Goal: Check status: Check status

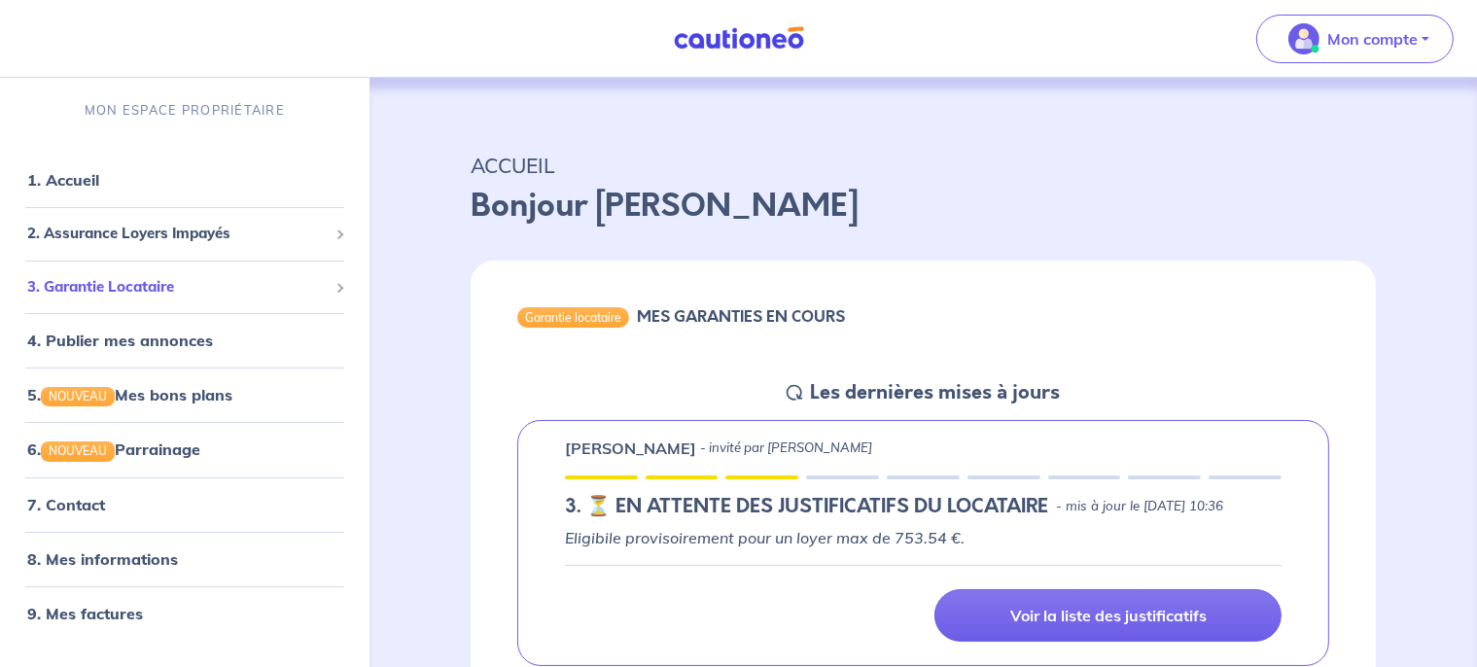
click at [138, 284] on span "3. Garantie Locataire" at bounding box center [177, 287] width 301 height 22
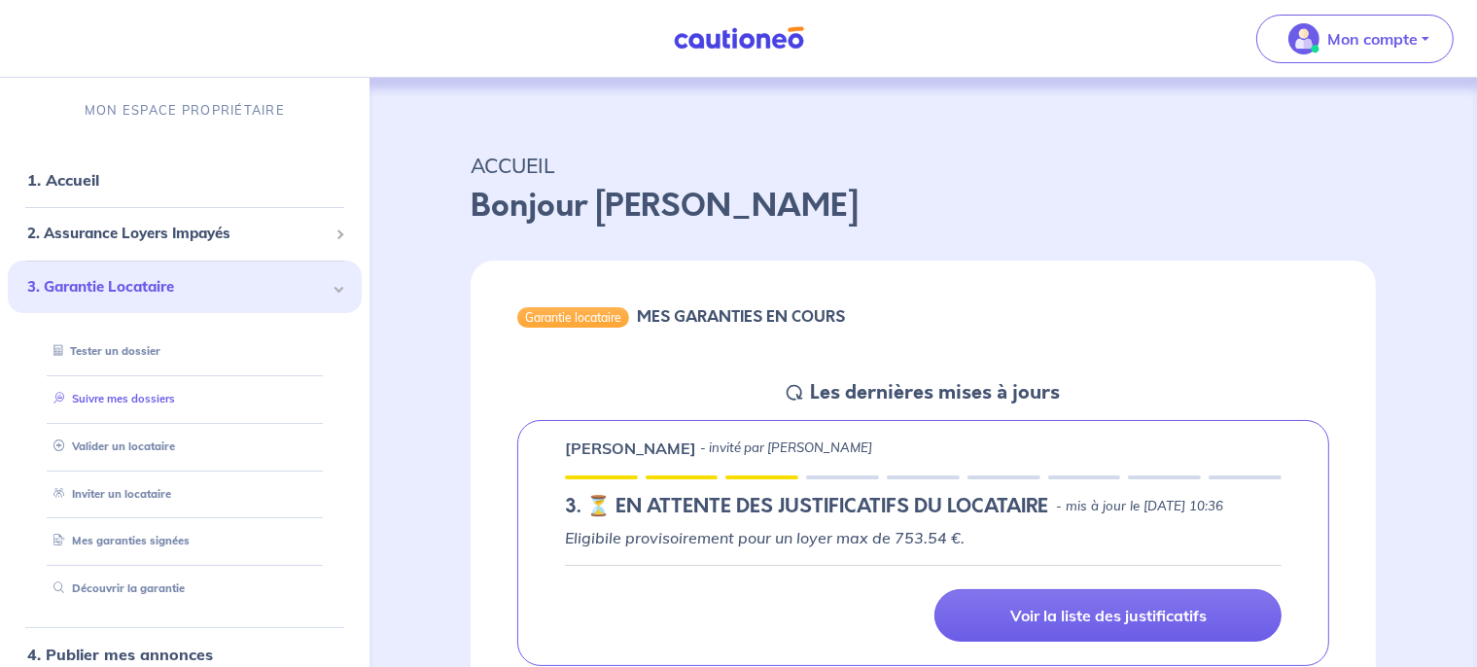
click at [122, 399] on link "Suivre mes dossiers" at bounding box center [110, 399] width 129 height 14
select select "FR"
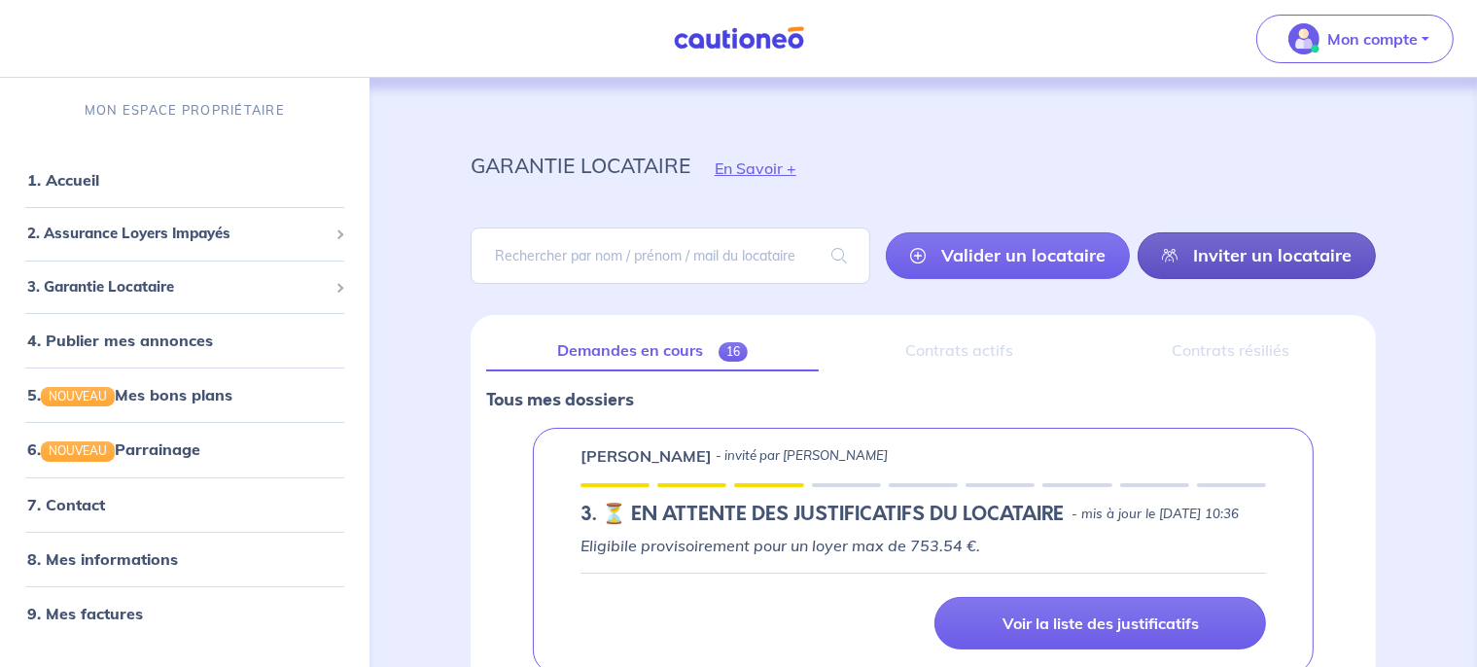
click at [1231, 261] on link "Inviter un locataire" at bounding box center [1257, 255] width 238 height 47
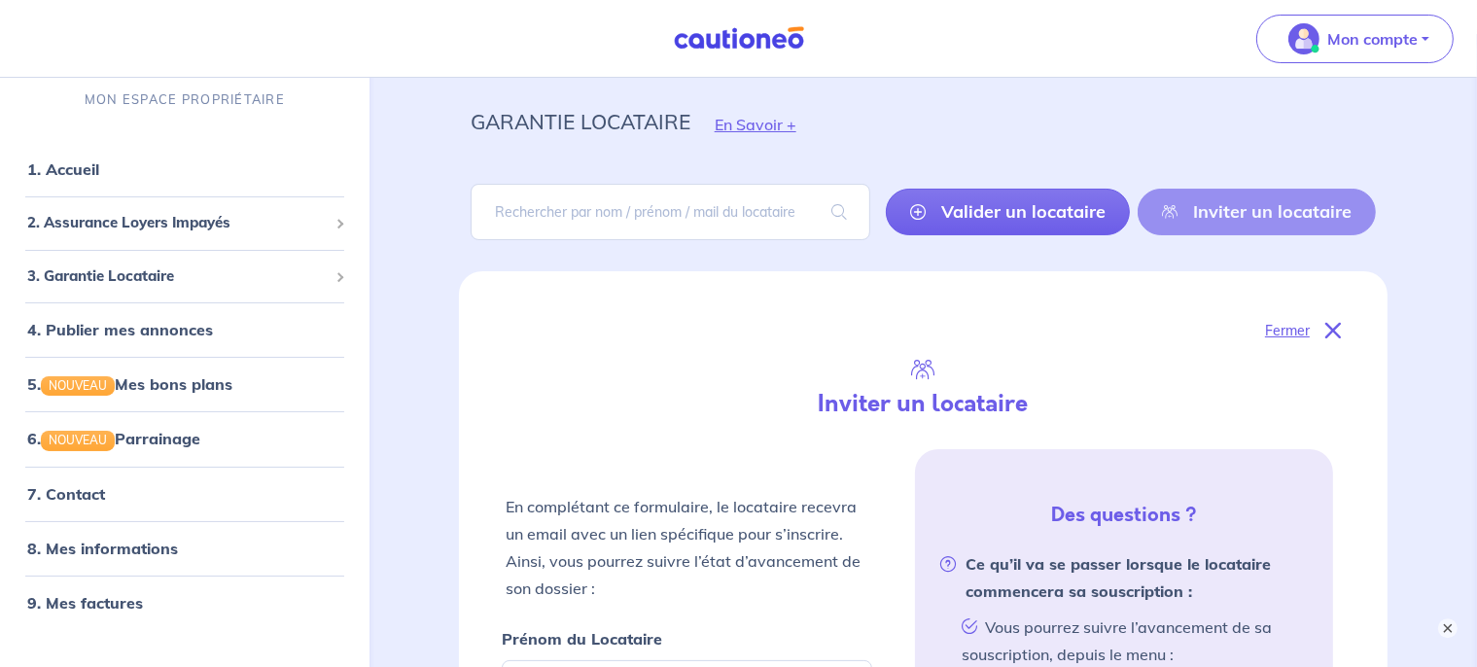
scroll to position [40, 0]
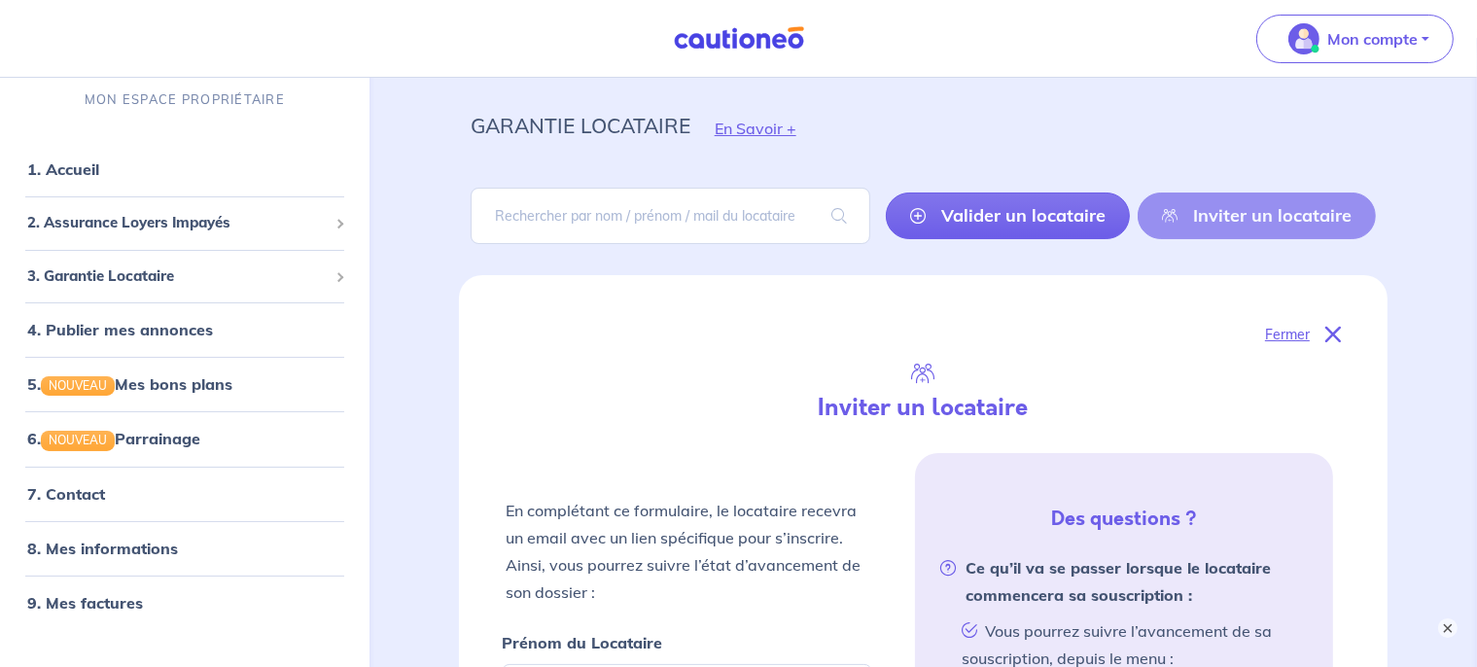
click at [1291, 329] on p "Fermer" at bounding box center [1287, 334] width 45 height 25
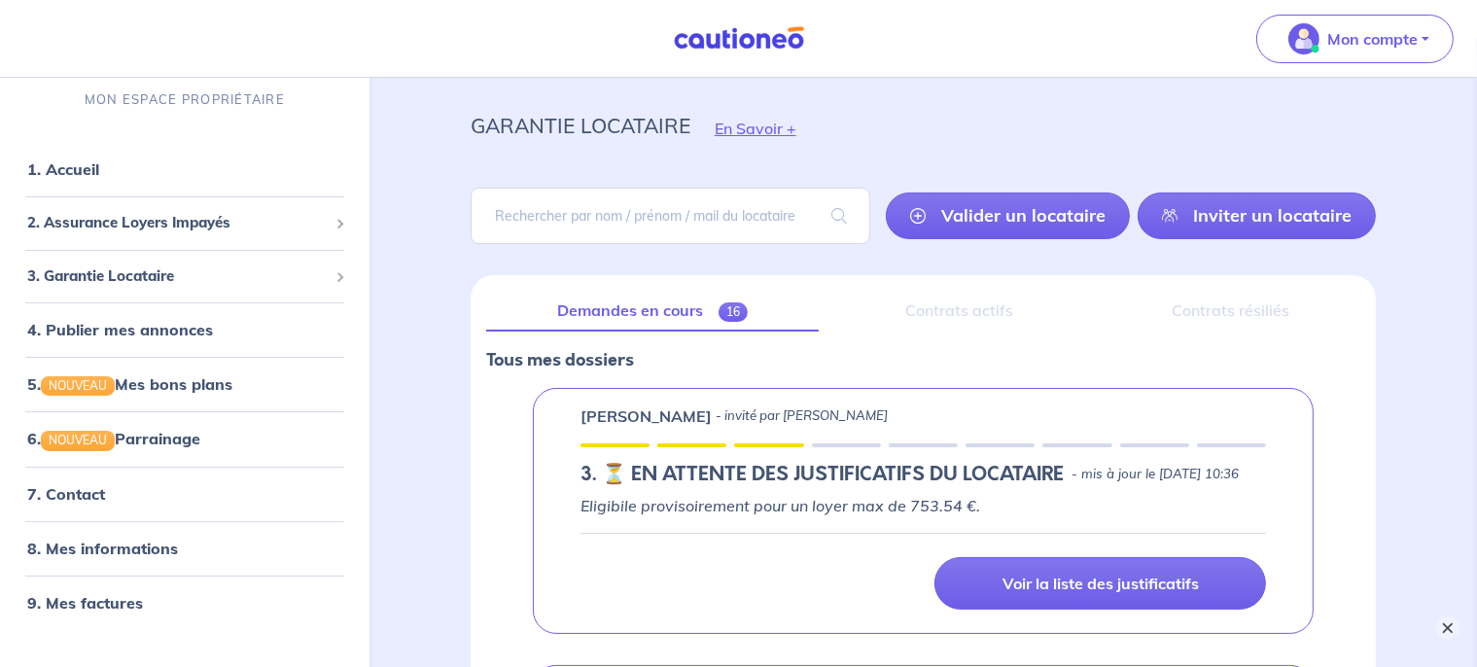
click at [1442, 628] on button "×" at bounding box center [1447, 628] width 23 height 23
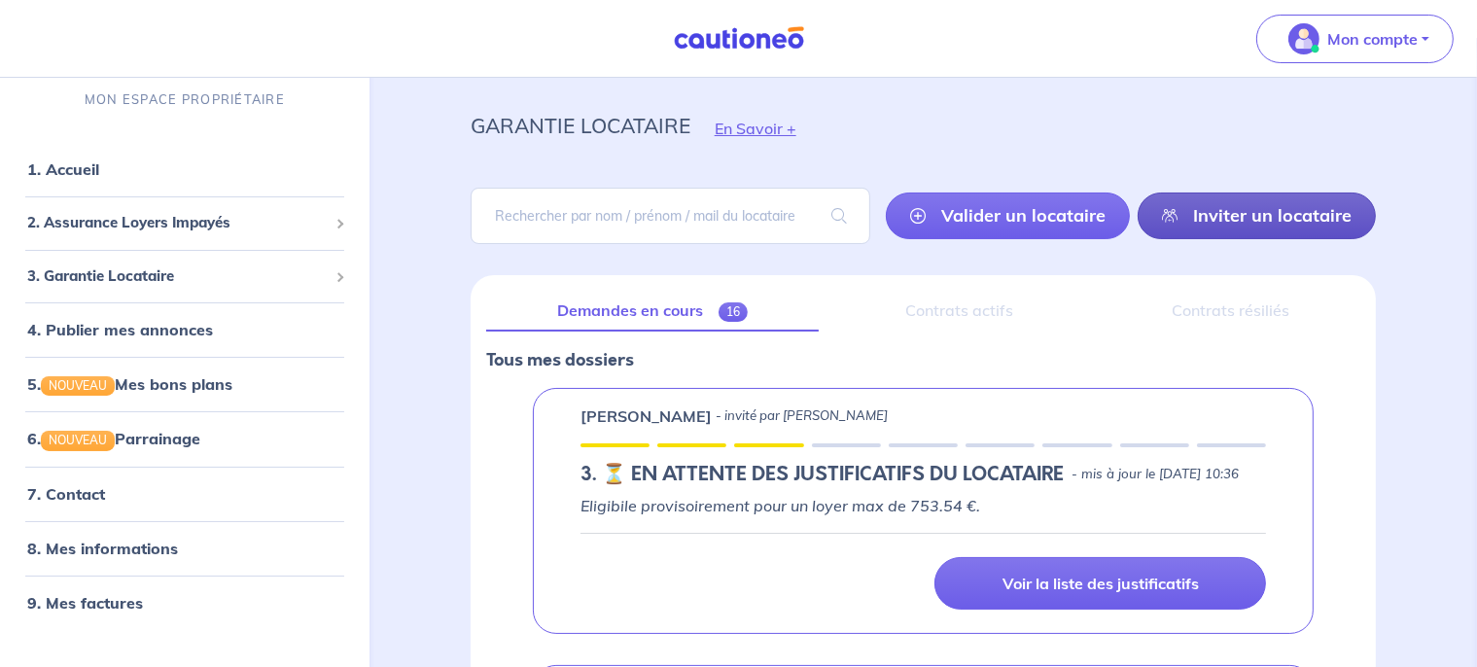
click at [1221, 213] on link "Inviter un locataire" at bounding box center [1257, 216] width 238 height 47
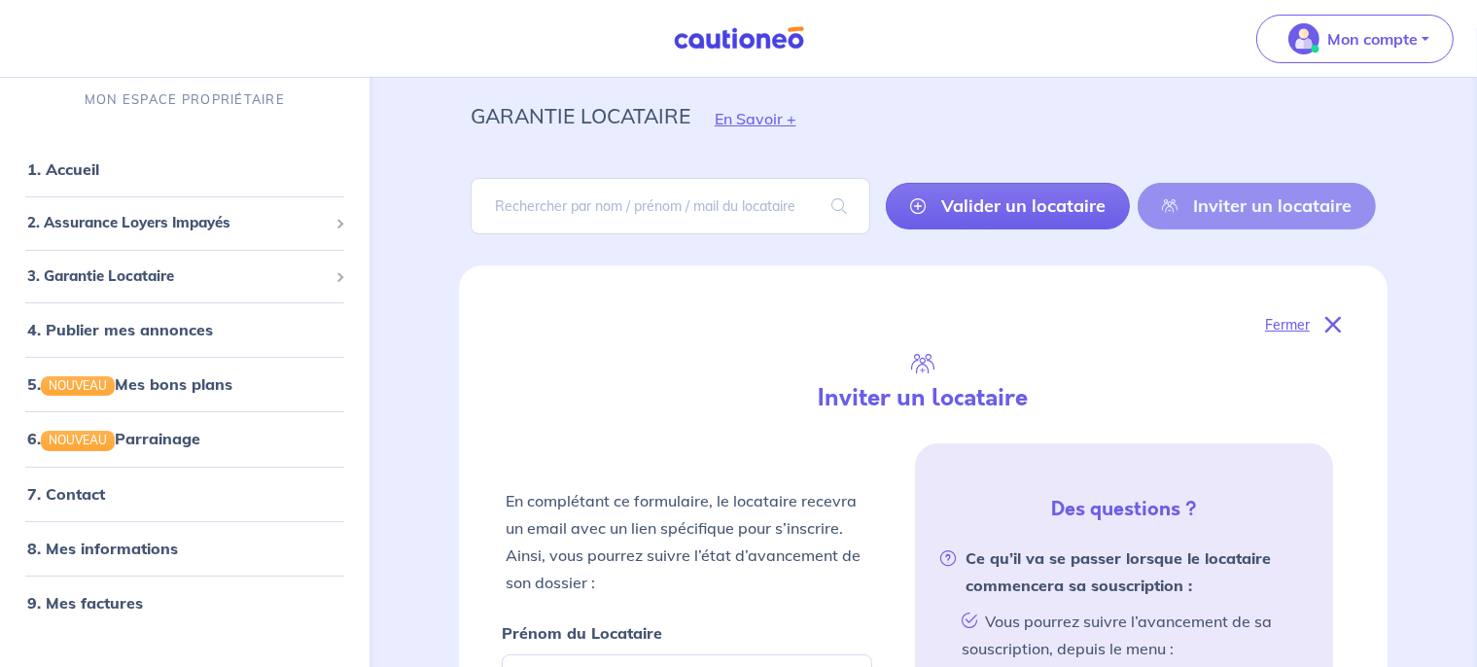
scroll to position [44, 0]
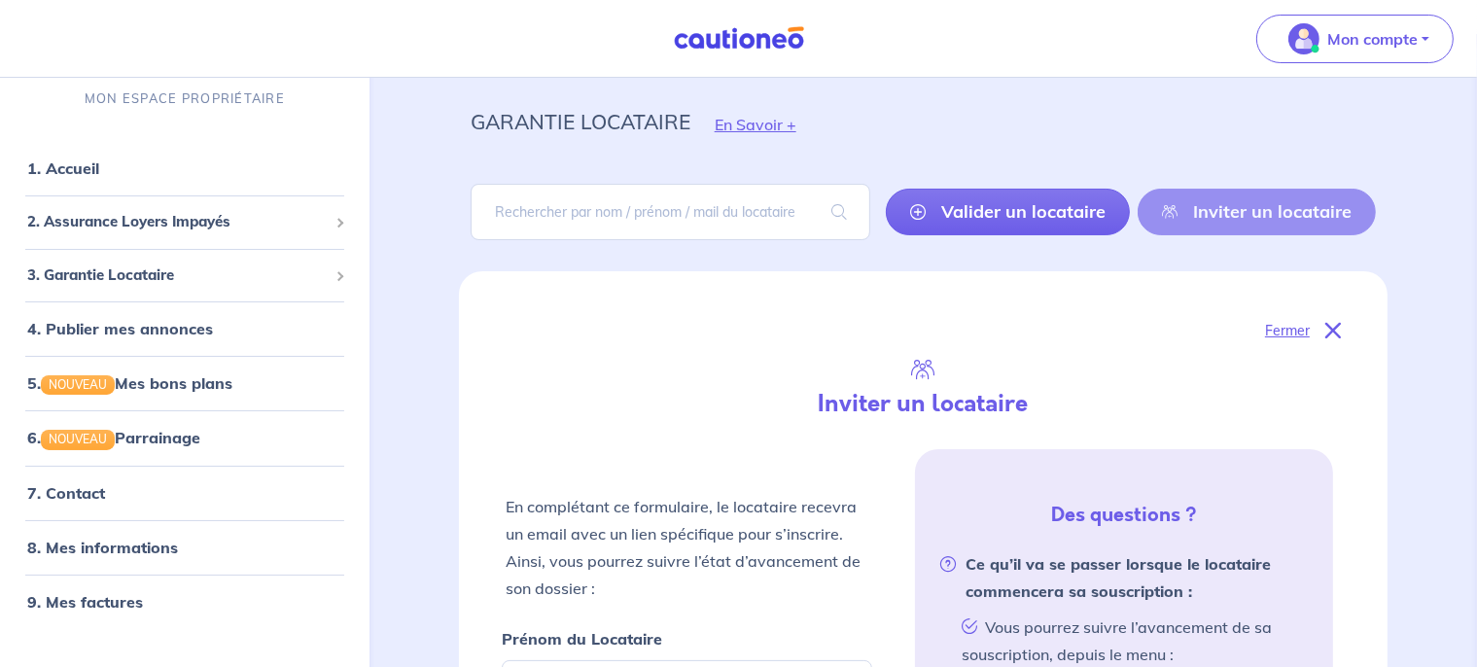
click at [1284, 323] on p "Fermer" at bounding box center [1287, 330] width 45 height 25
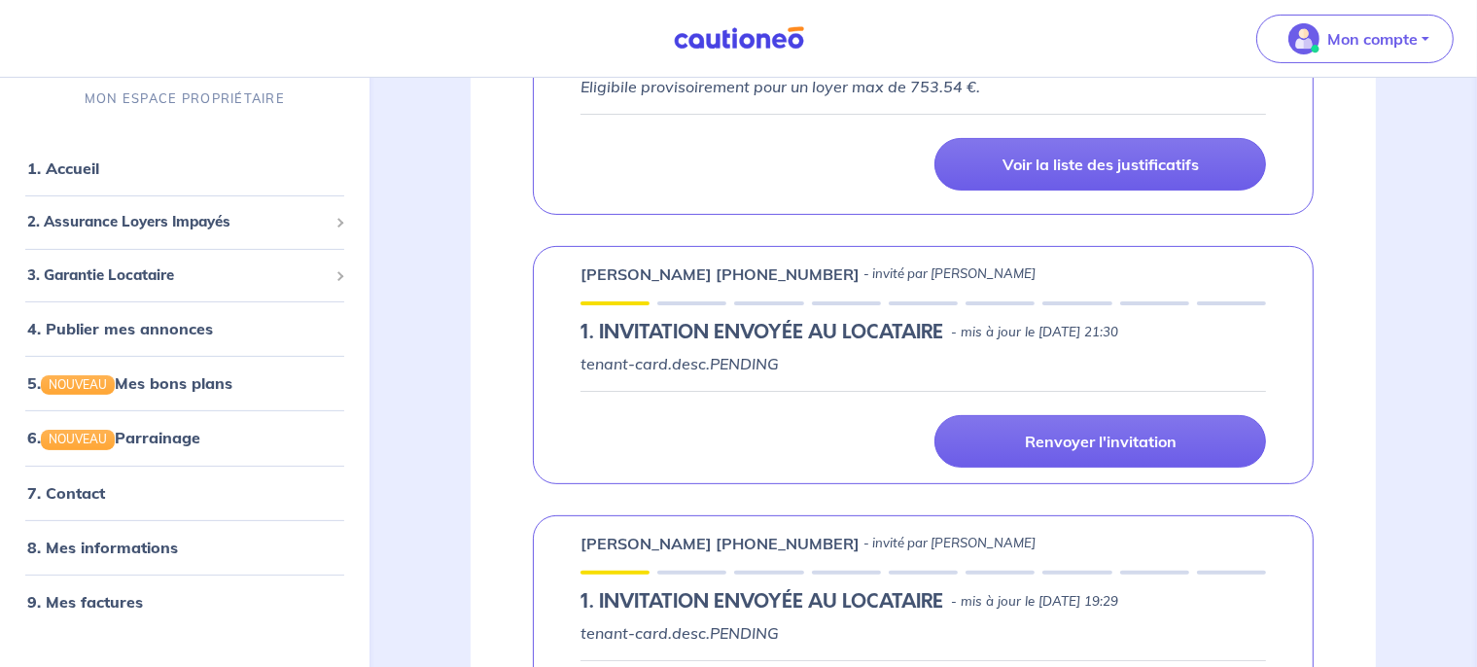
scroll to position [0, 0]
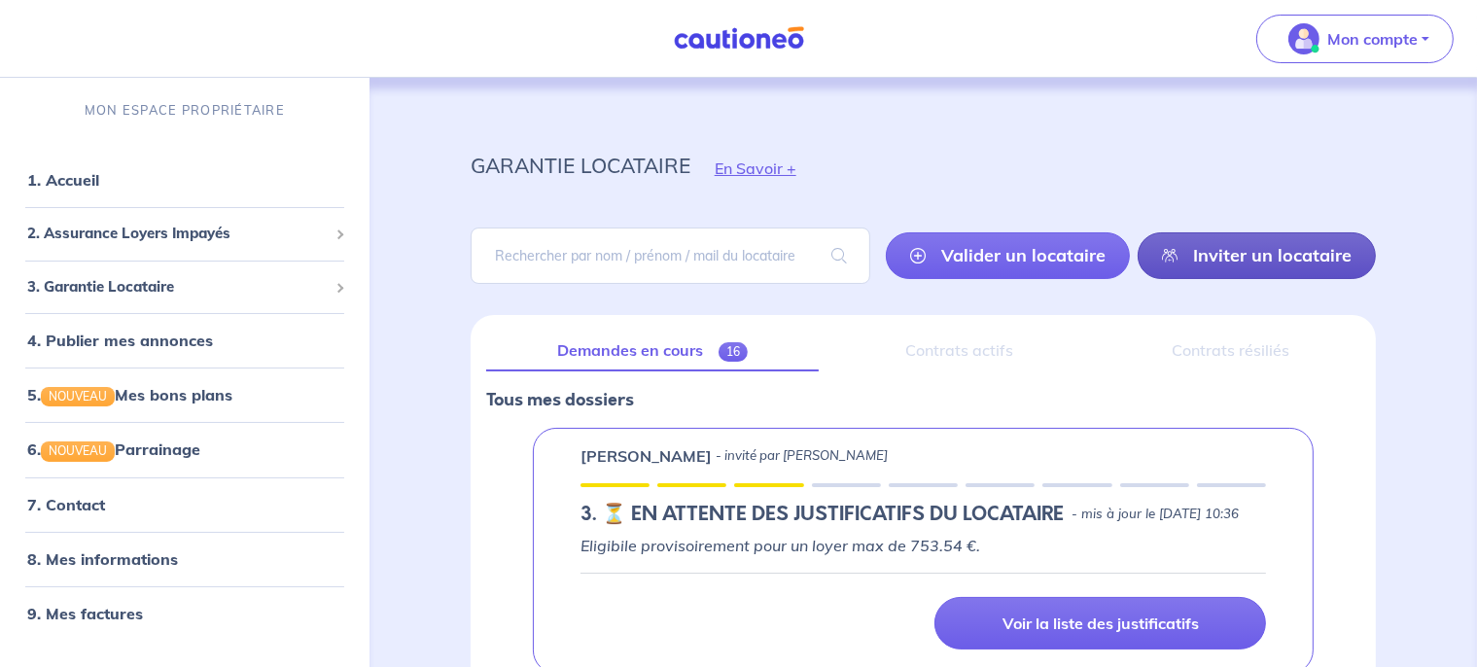
click at [1204, 259] on link "Inviter un locataire" at bounding box center [1257, 255] width 238 height 47
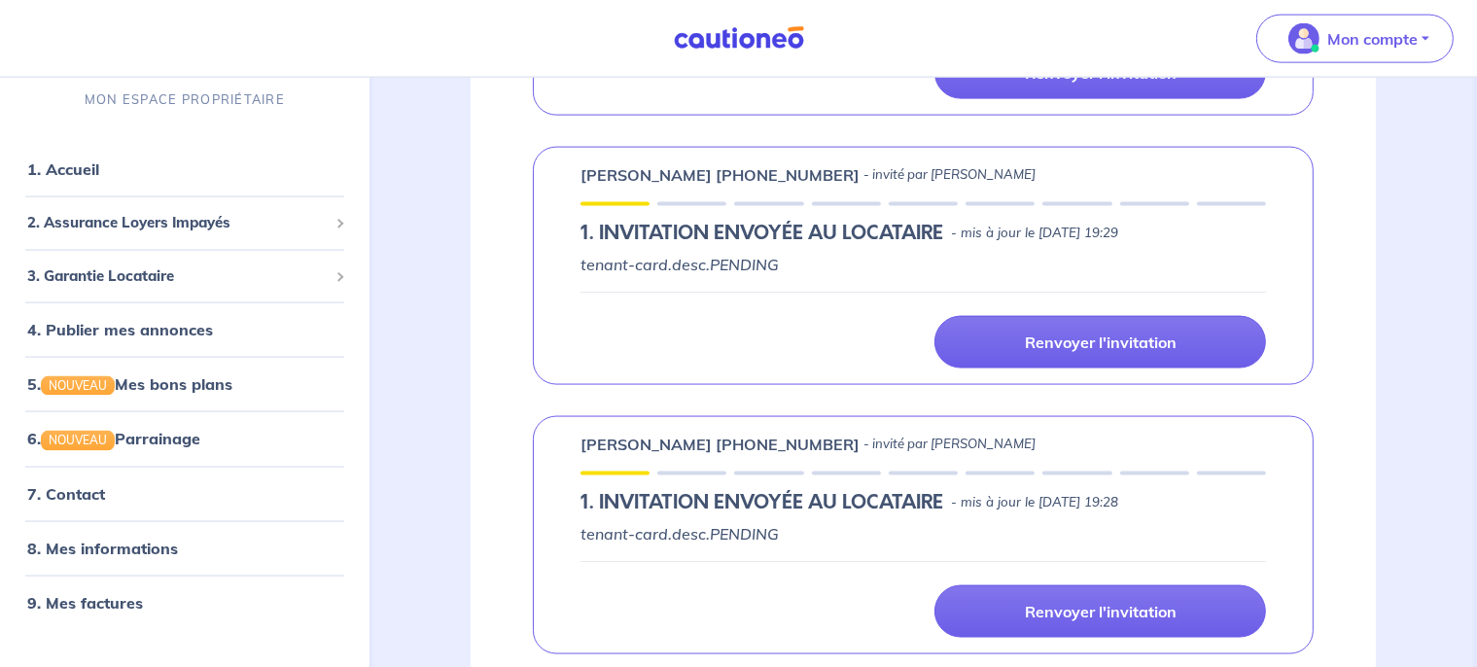
scroll to position [2918, 0]
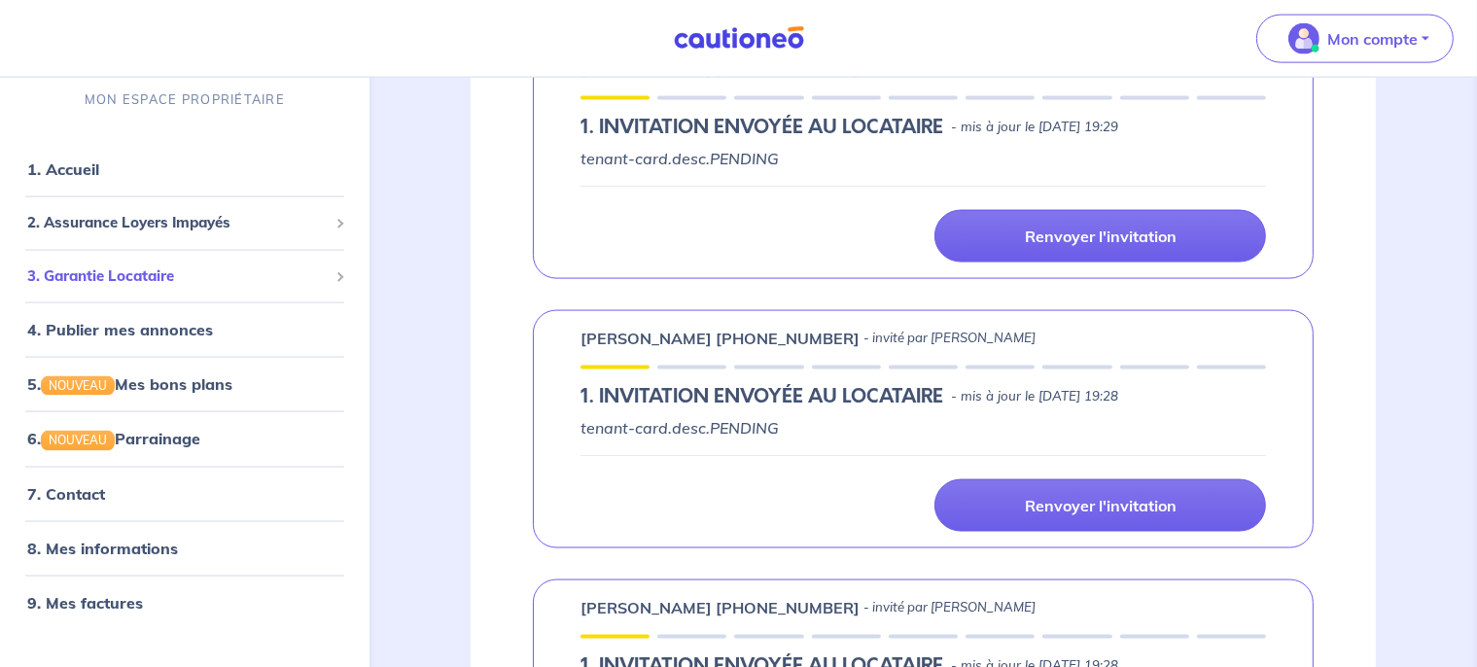
click at [148, 282] on span "3. Garantie Locataire" at bounding box center [177, 276] width 301 height 22
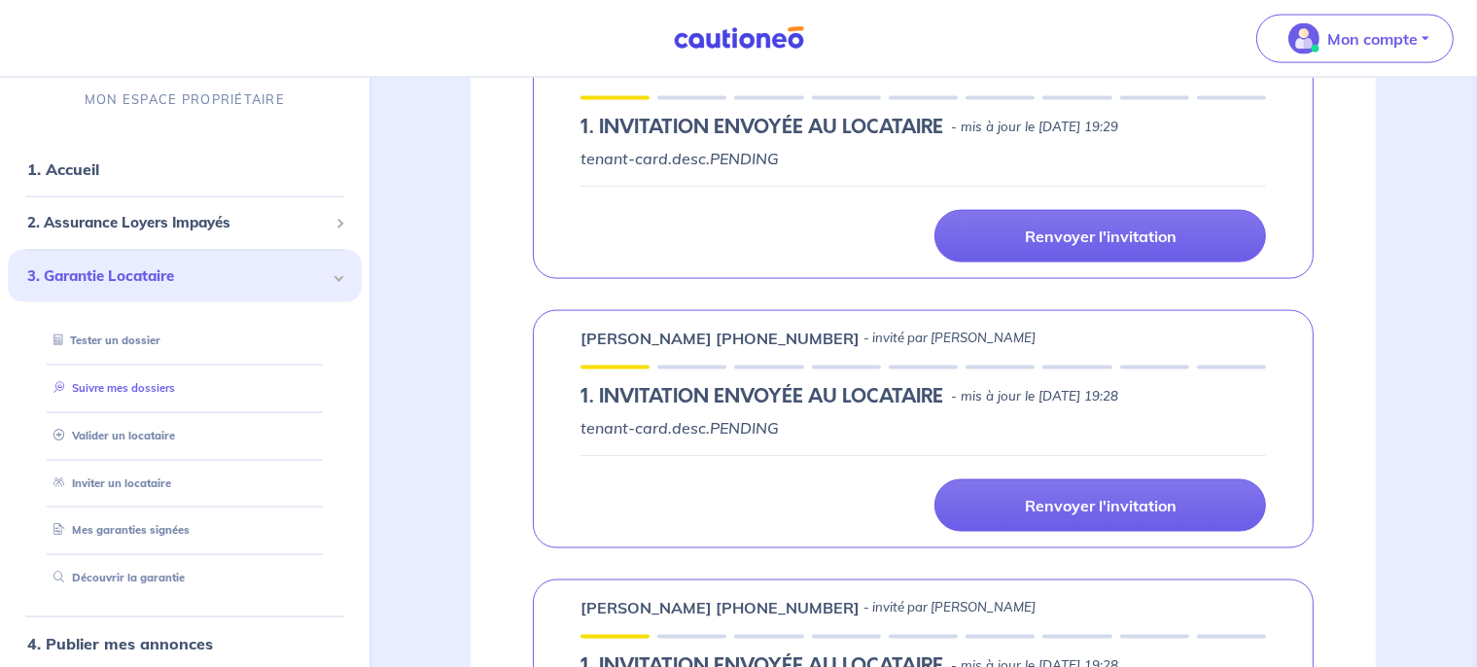
click at [107, 384] on link "Suivre mes dossiers" at bounding box center [110, 388] width 129 height 14
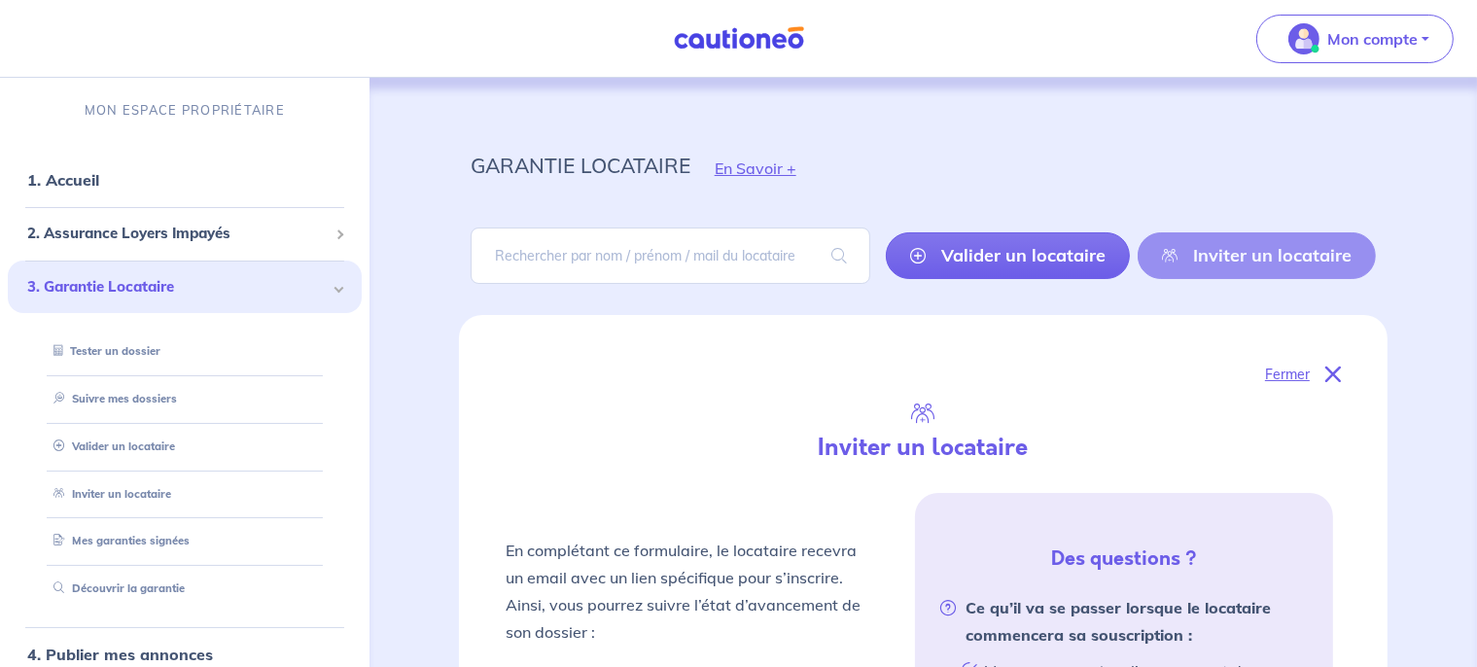
click at [1319, 375] on div "Fermer" at bounding box center [923, 374] width 835 height 25
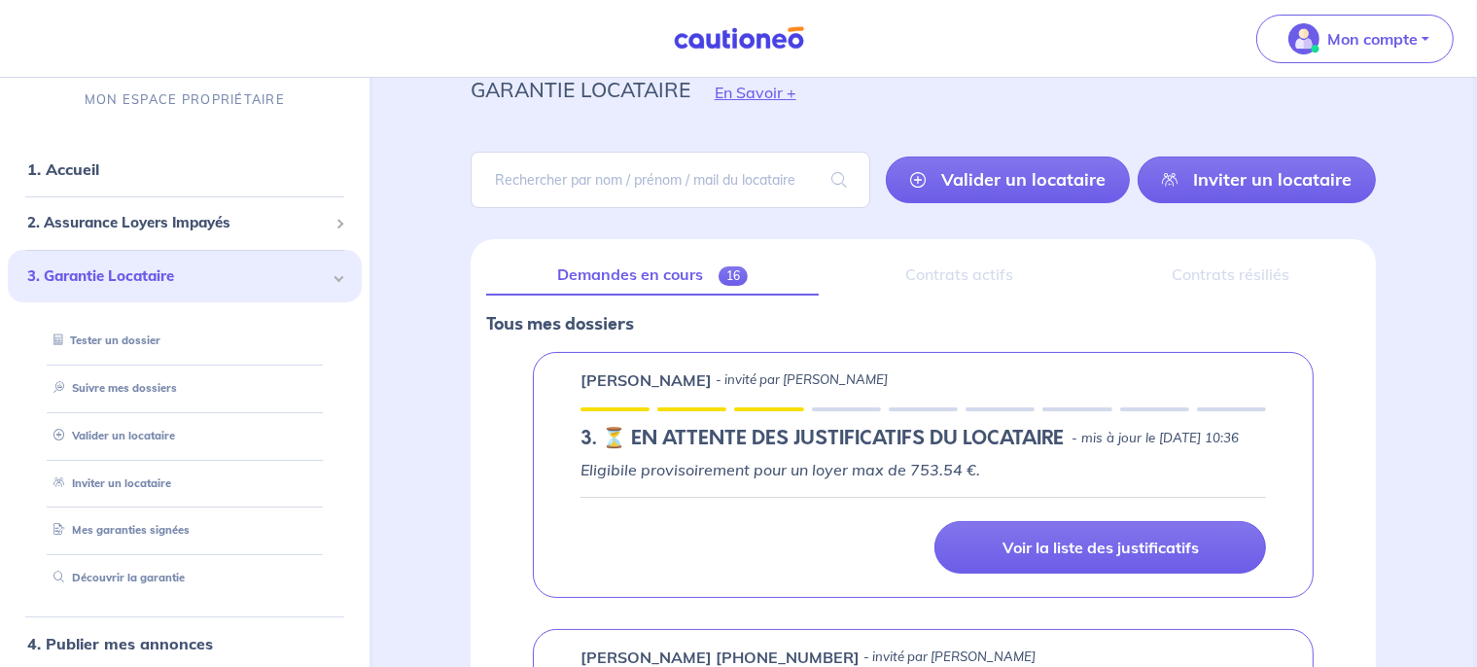
scroll to position [86, 0]
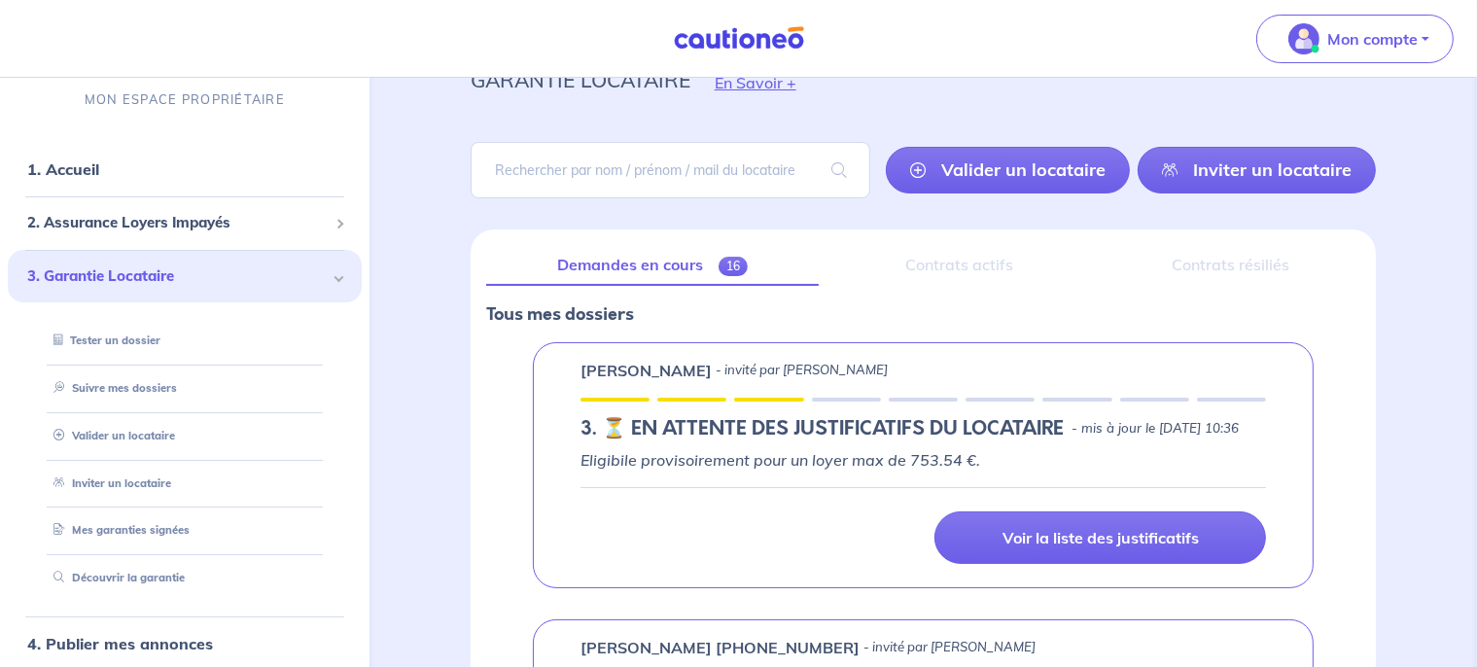
click at [666, 262] on link "Demandes en cours 16" at bounding box center [652, 265] width 333 height 41
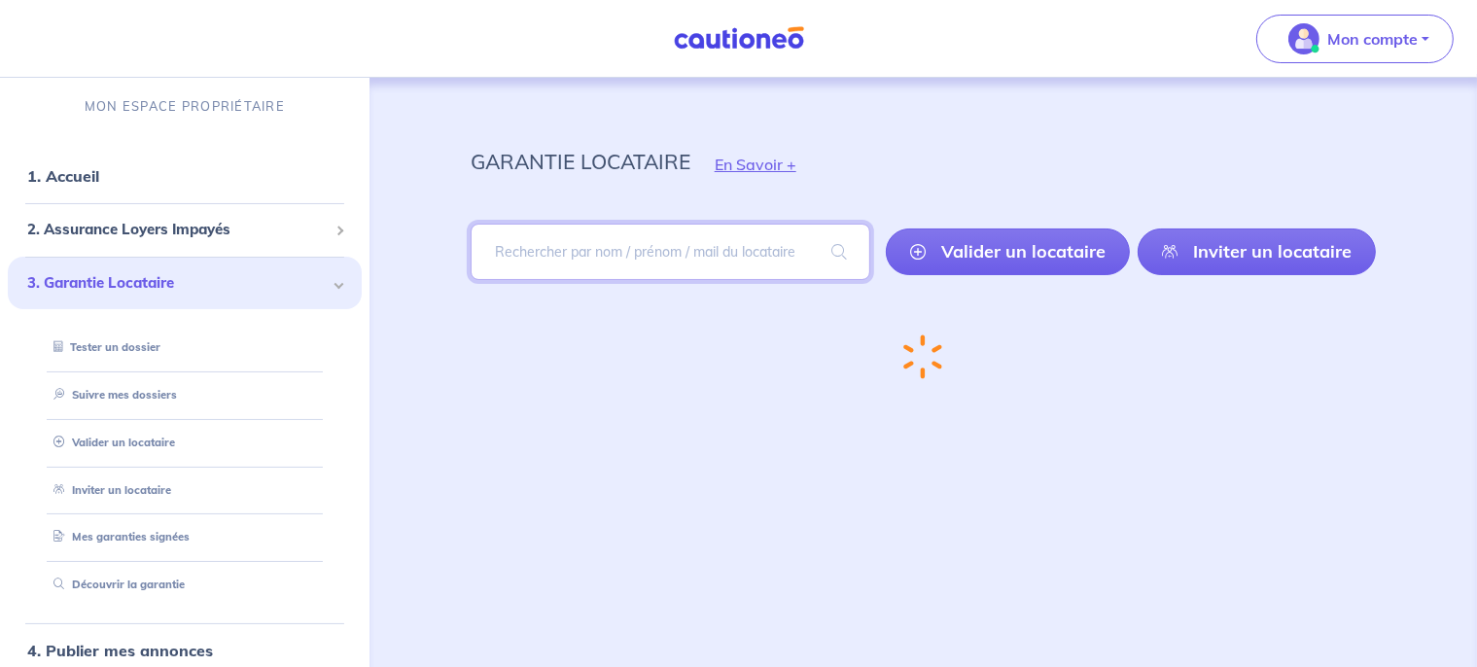
scroll to position [1, 0]
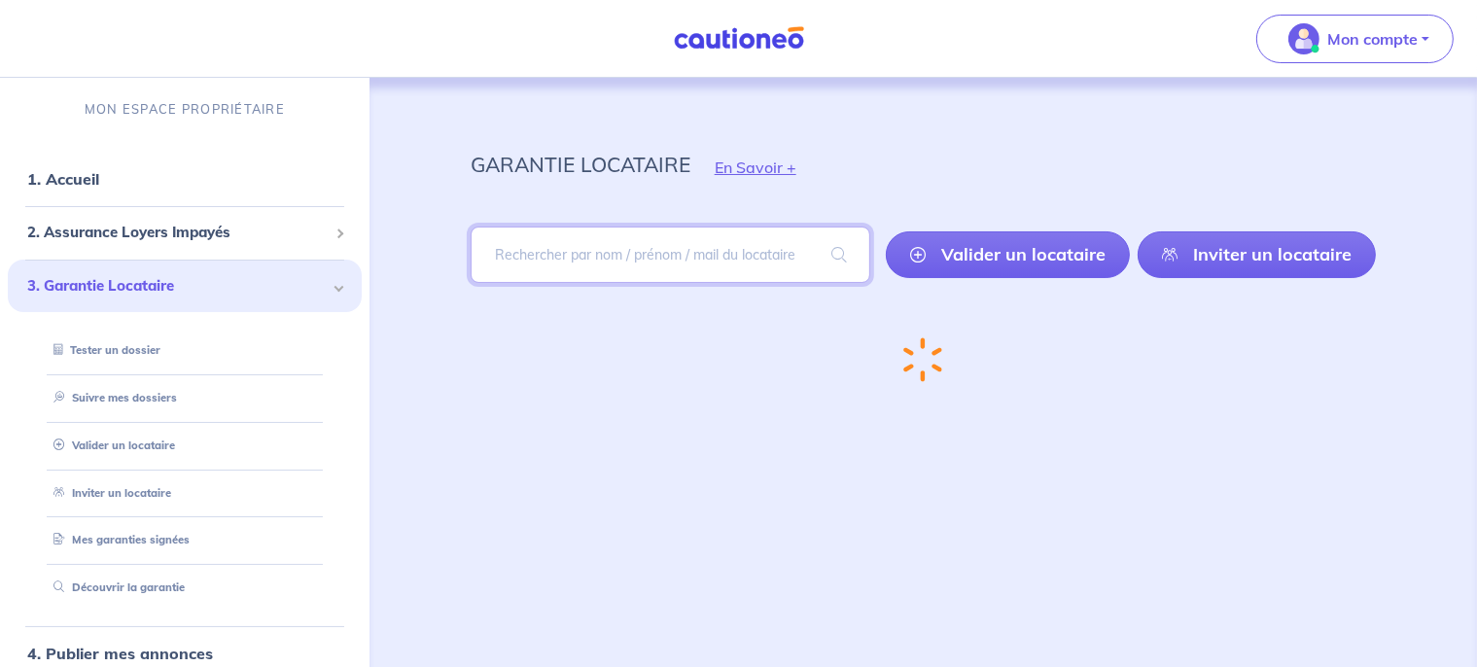
click at [666, 262] on input "search" at bounding box center [671, 255] width 400 height 56
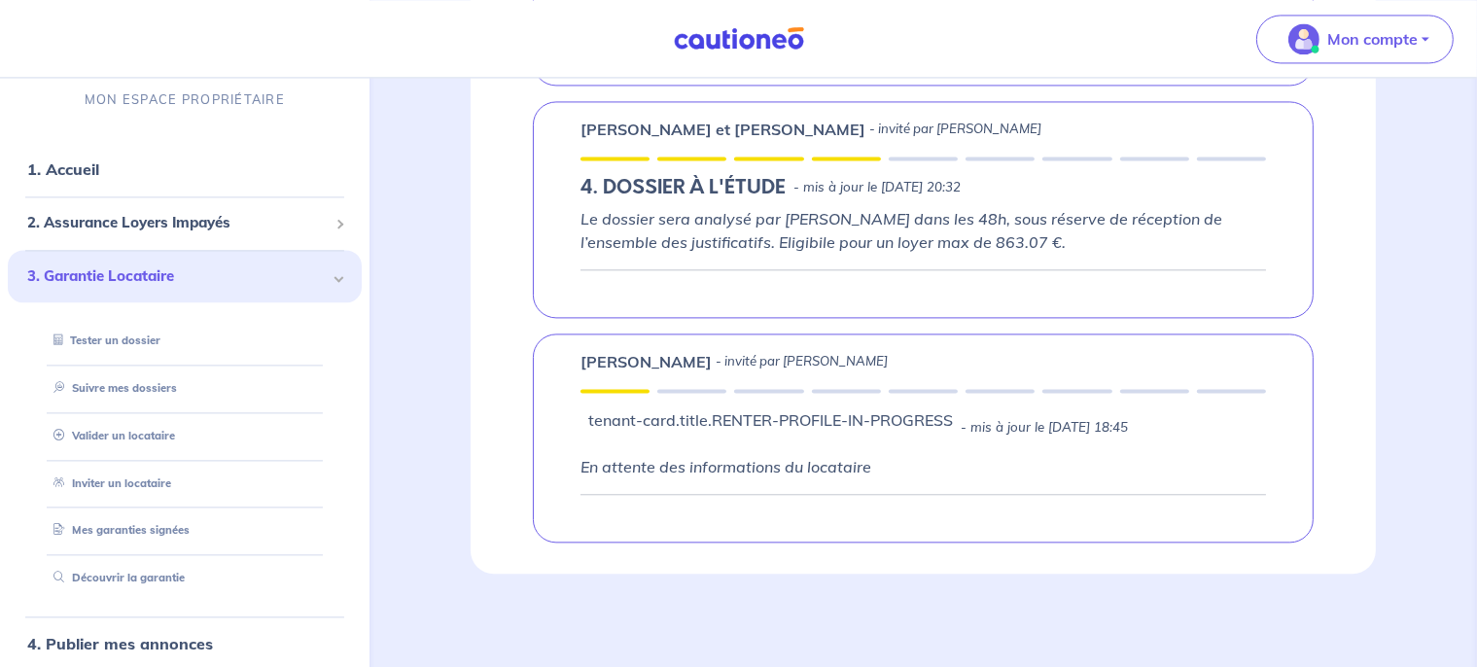
scroll to position [4230, 0]
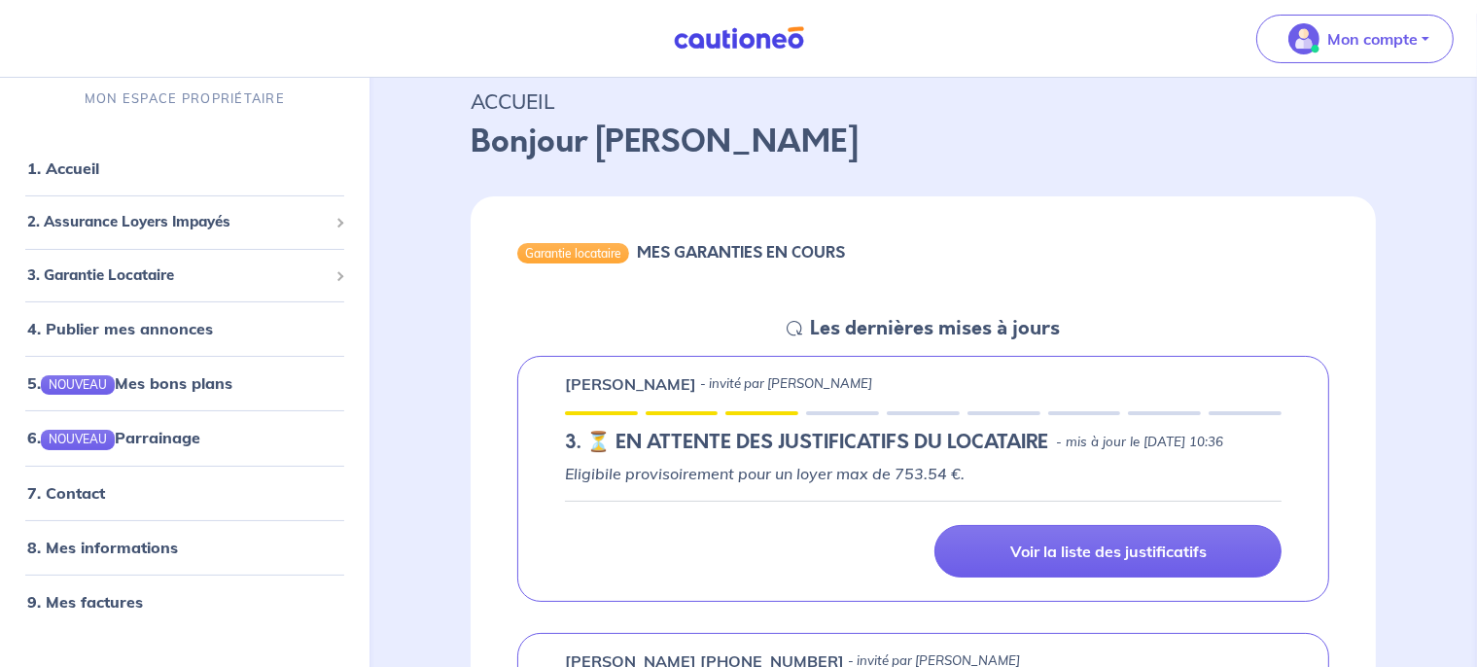
scroll to position [73, 0]
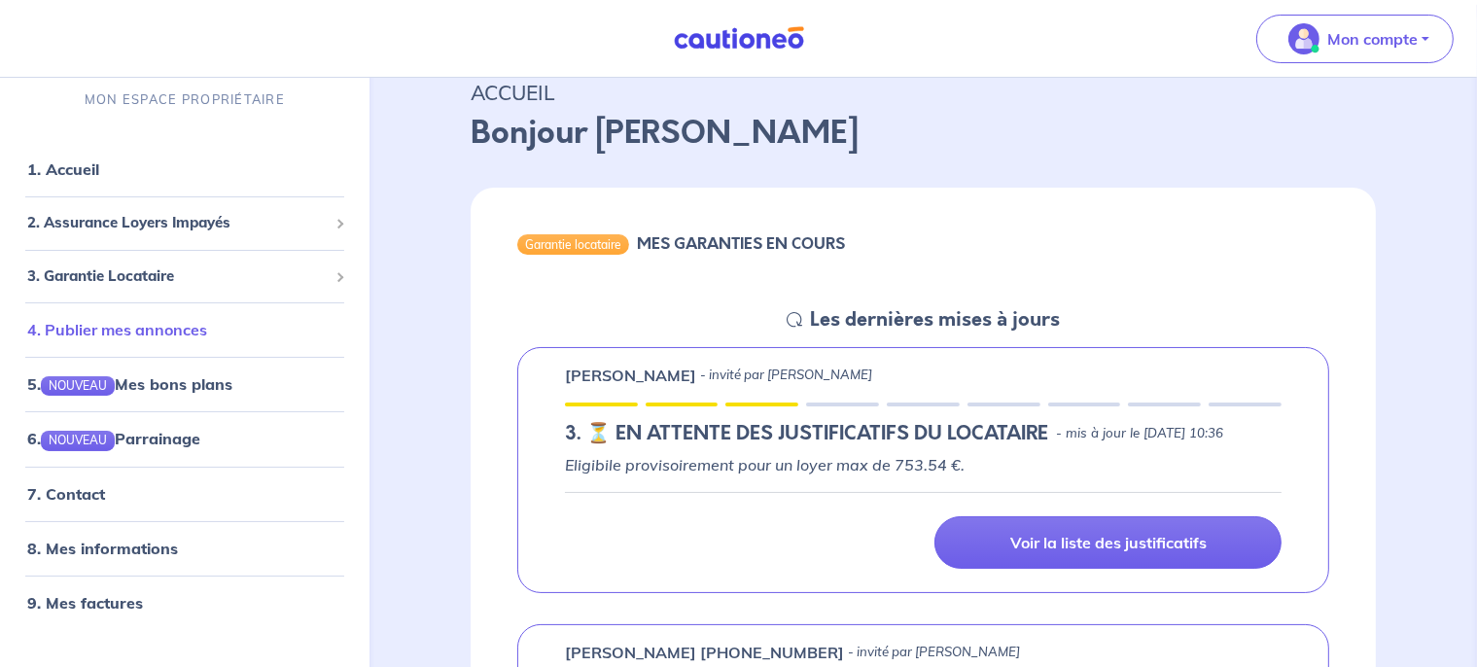
click at [175, 327] on link "4. Publier mes annonces" at bounding box center [117, 329] width 180 height 19
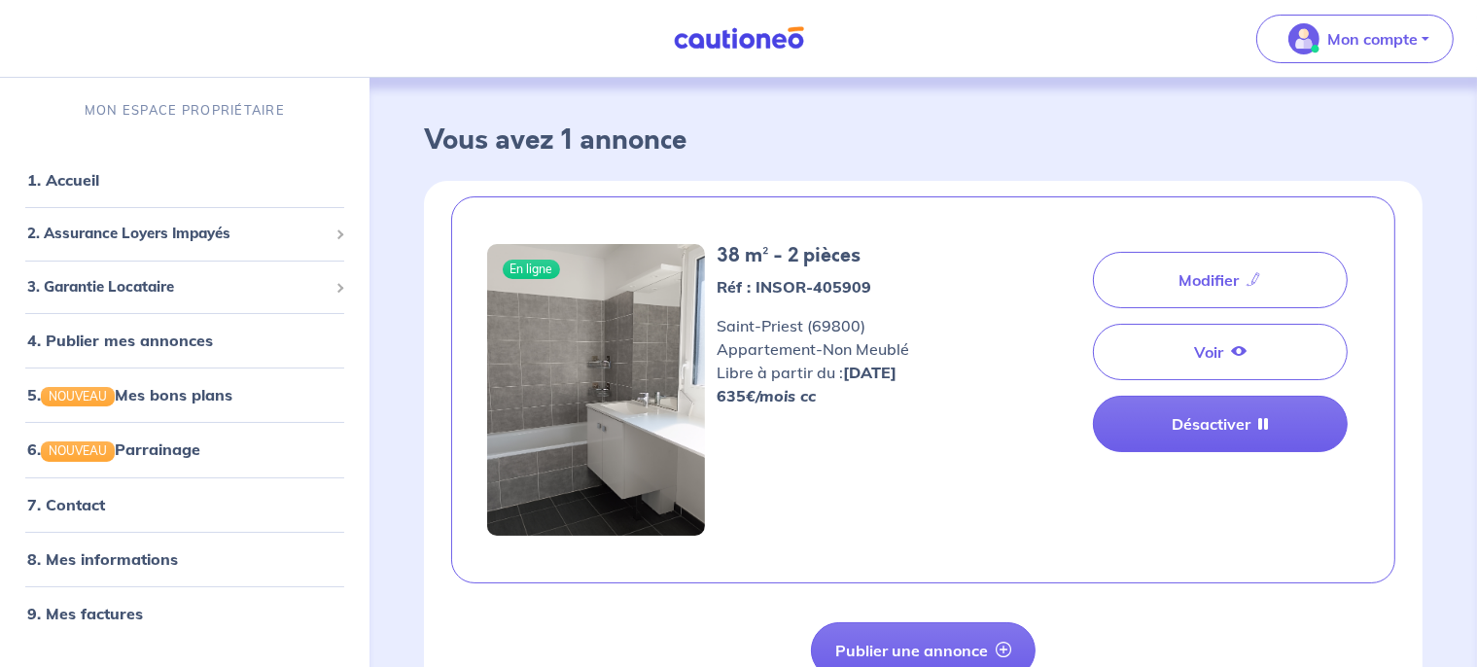
scroll to position [98, 0]
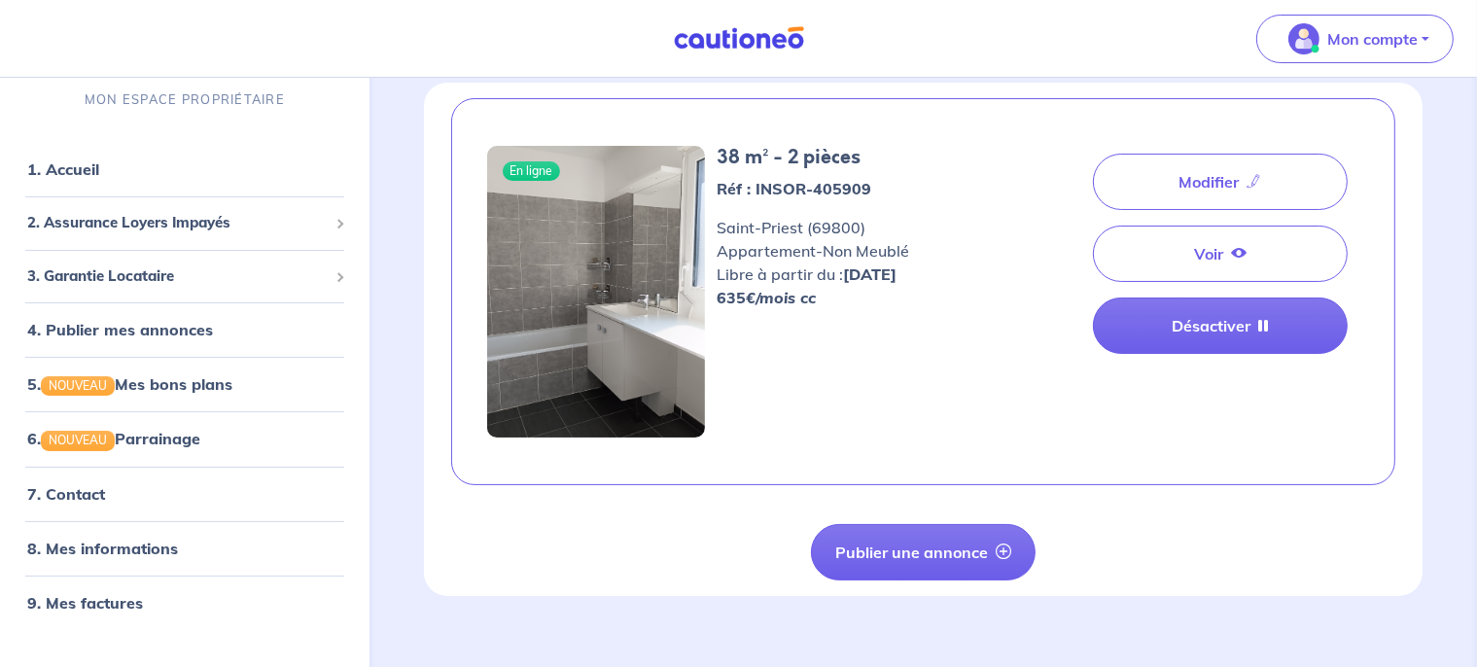
click at [658, 206] on img at bounding box center [596, 292] width 218 height 292
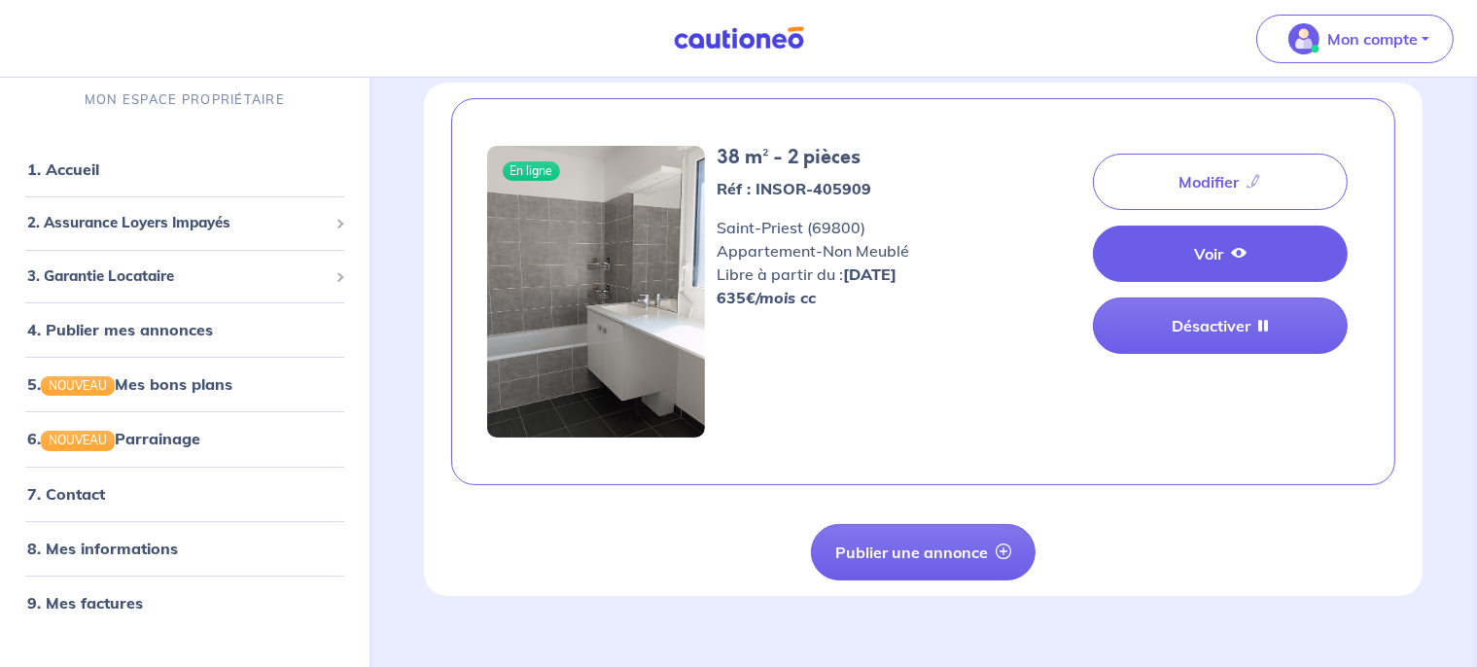
click at [1208, 267] on link "Voir" at bounding box center [1220, 254] width 255 height 56
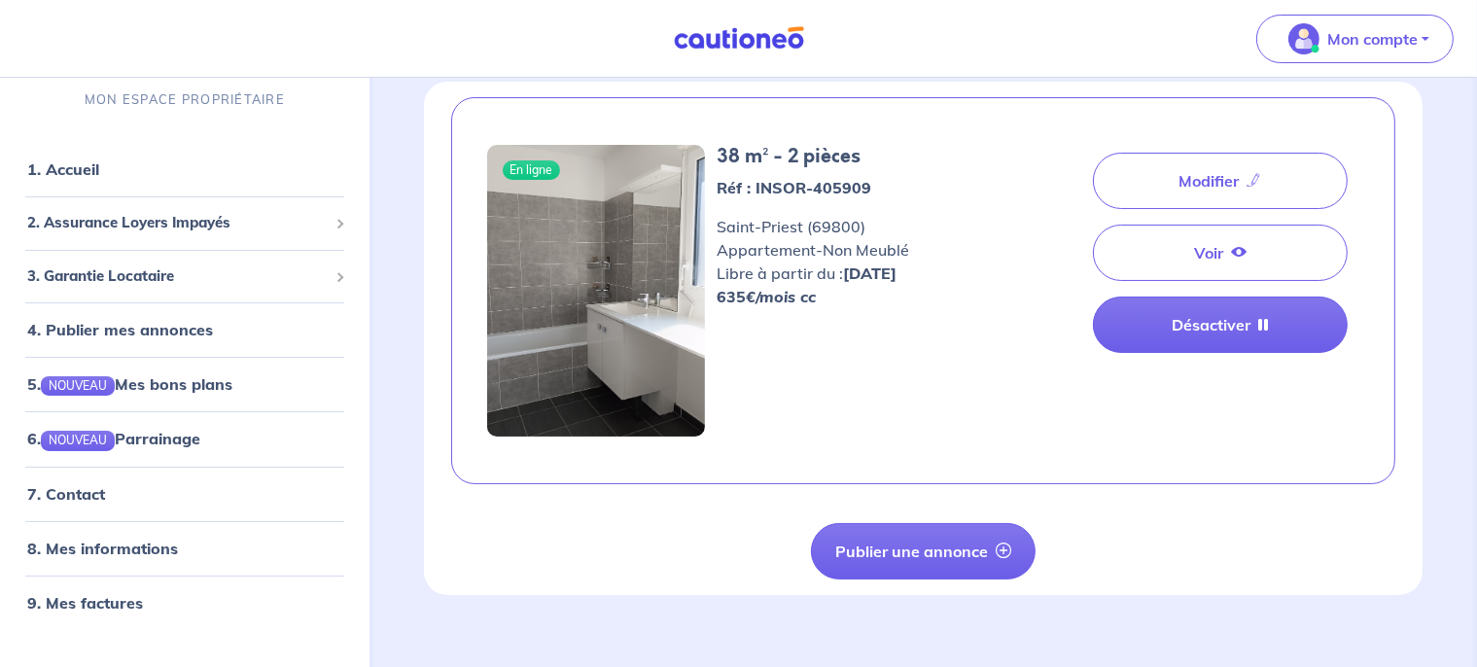
scroll to position [111, 0]
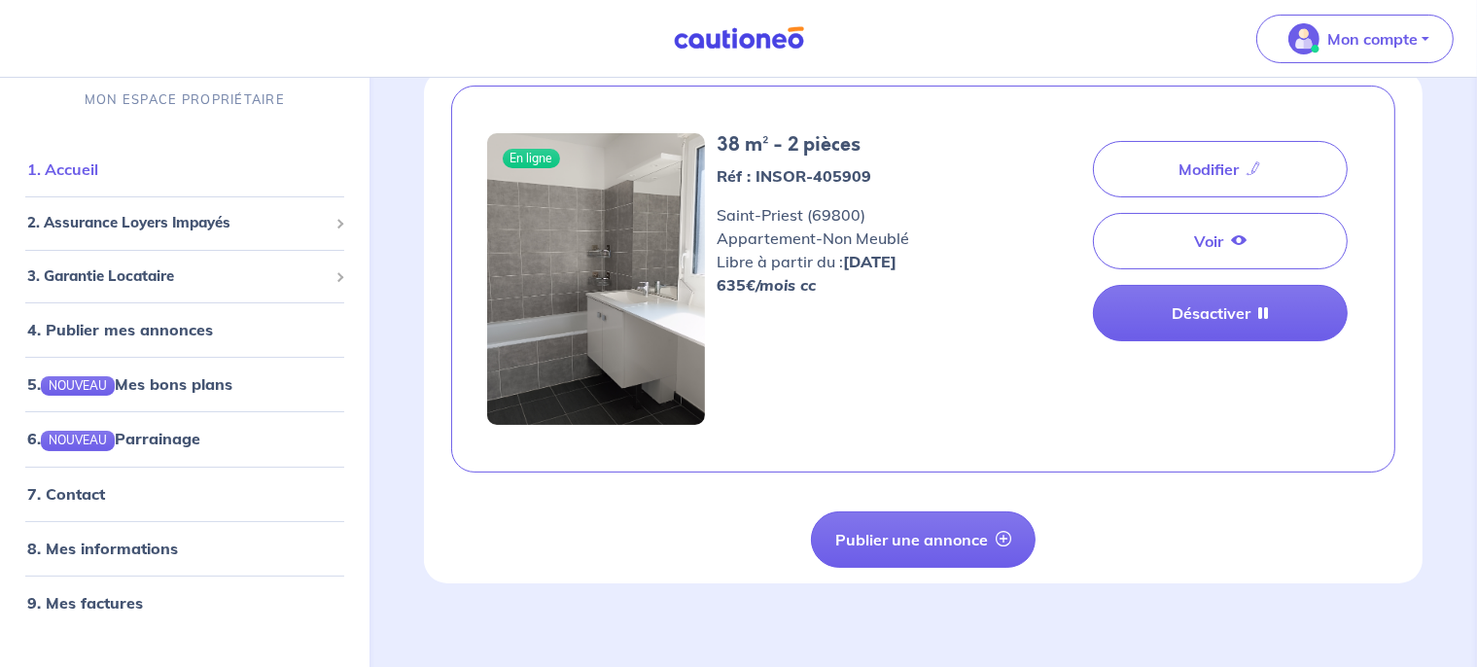
click at [69, 175] on link "1. Accueil" at bounding box center [62, 168] width 71 height 19
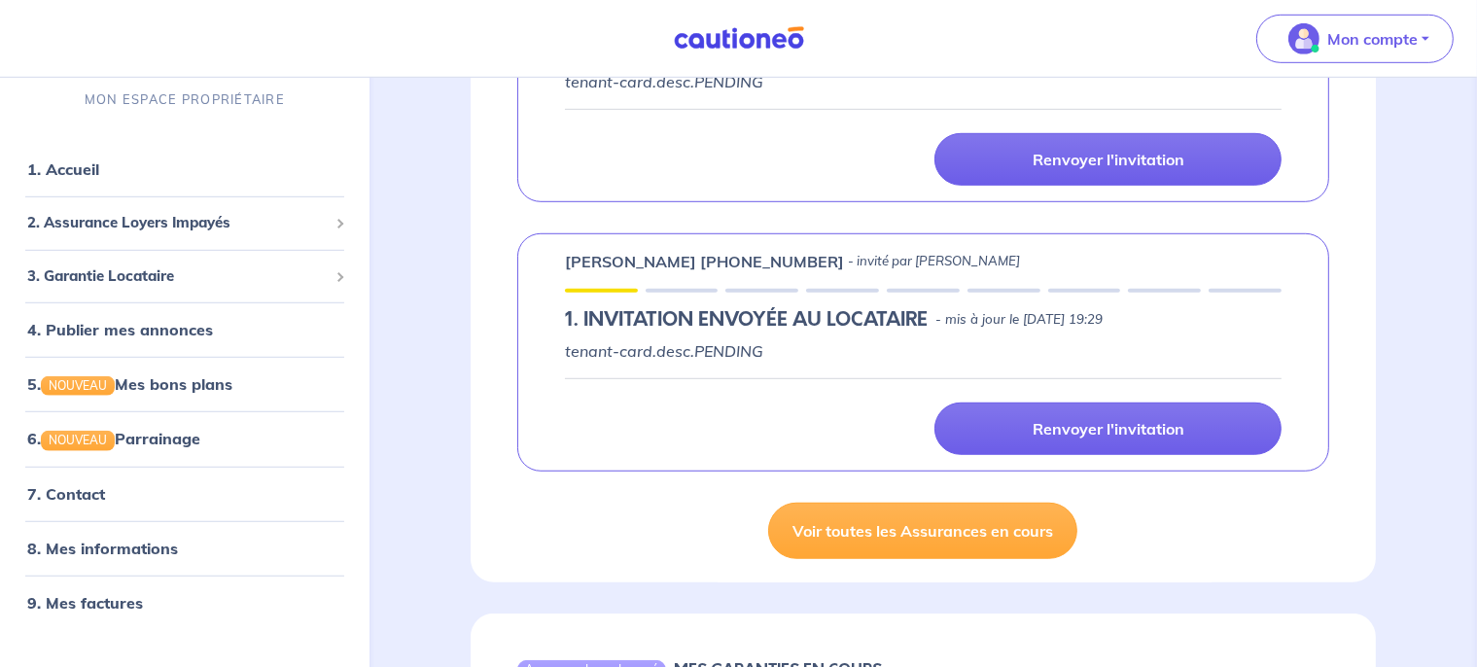
scroll to position [1270, 0]
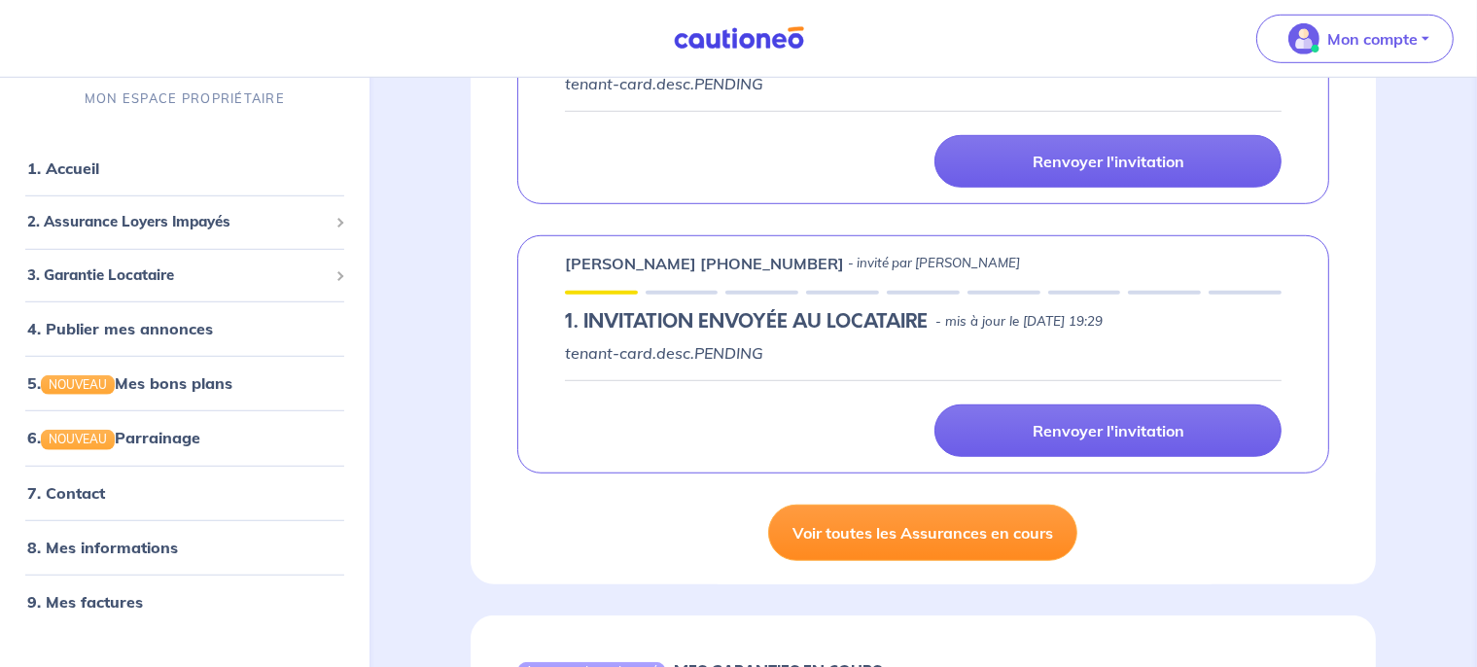
click at [920, 539] on link "Voir toutes les Assurances en cours" at bounding box center [922, 533] width 309 height 56
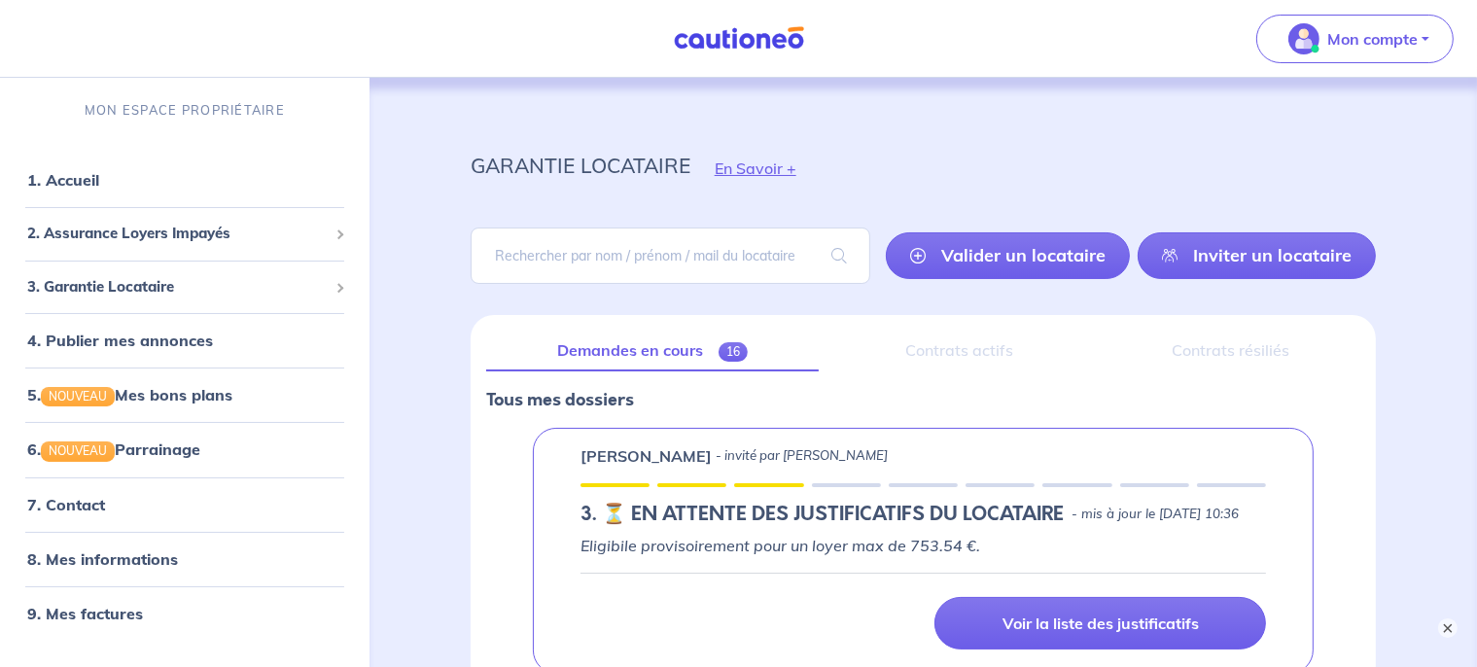
drag, startPoint x: 912, startPoint y: 488, endPoint x: 915, endPoint y: 475, distance: 13.9
click at [912, 485] on div "Celia FRANCIS - invité par Laurent VILLENEUVE 3. ⏳️️ EN ATTENTE DES JUSTIFICATI…" at bounding box center [923, 551] width 781 height 246
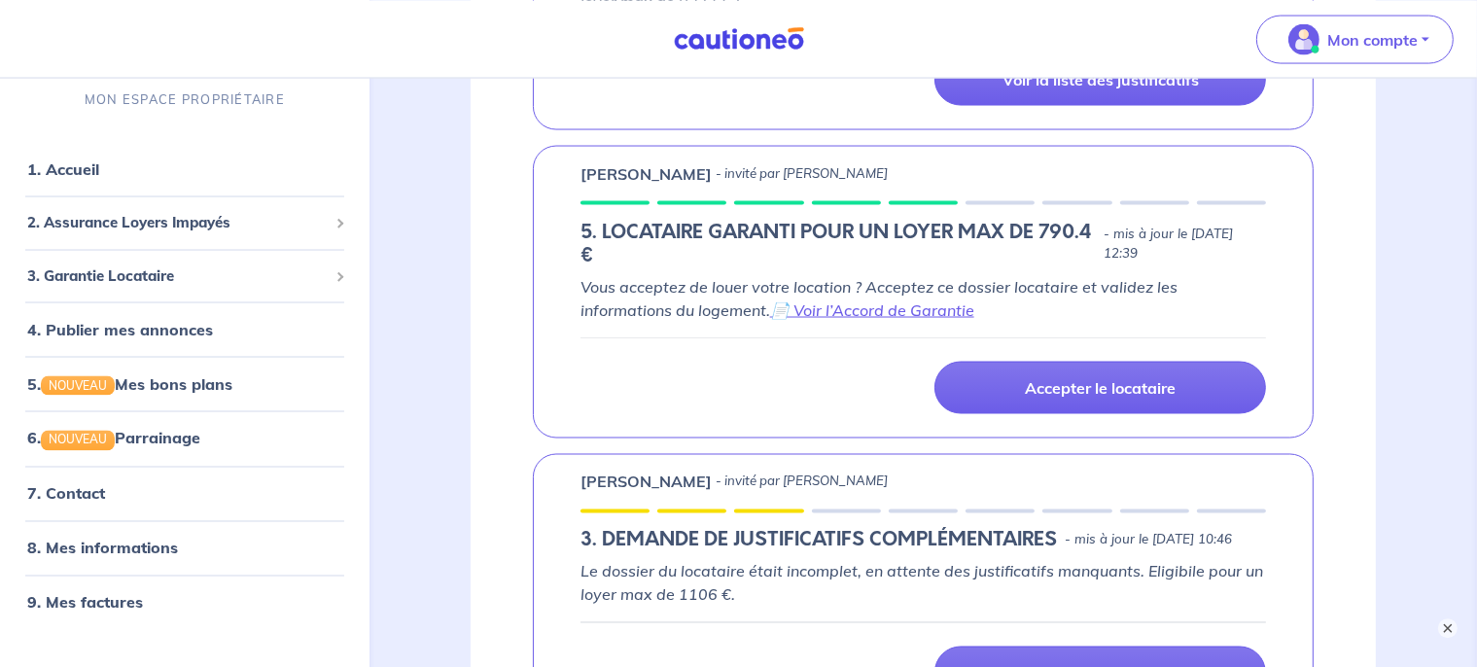
scroll to position [3255, 0]
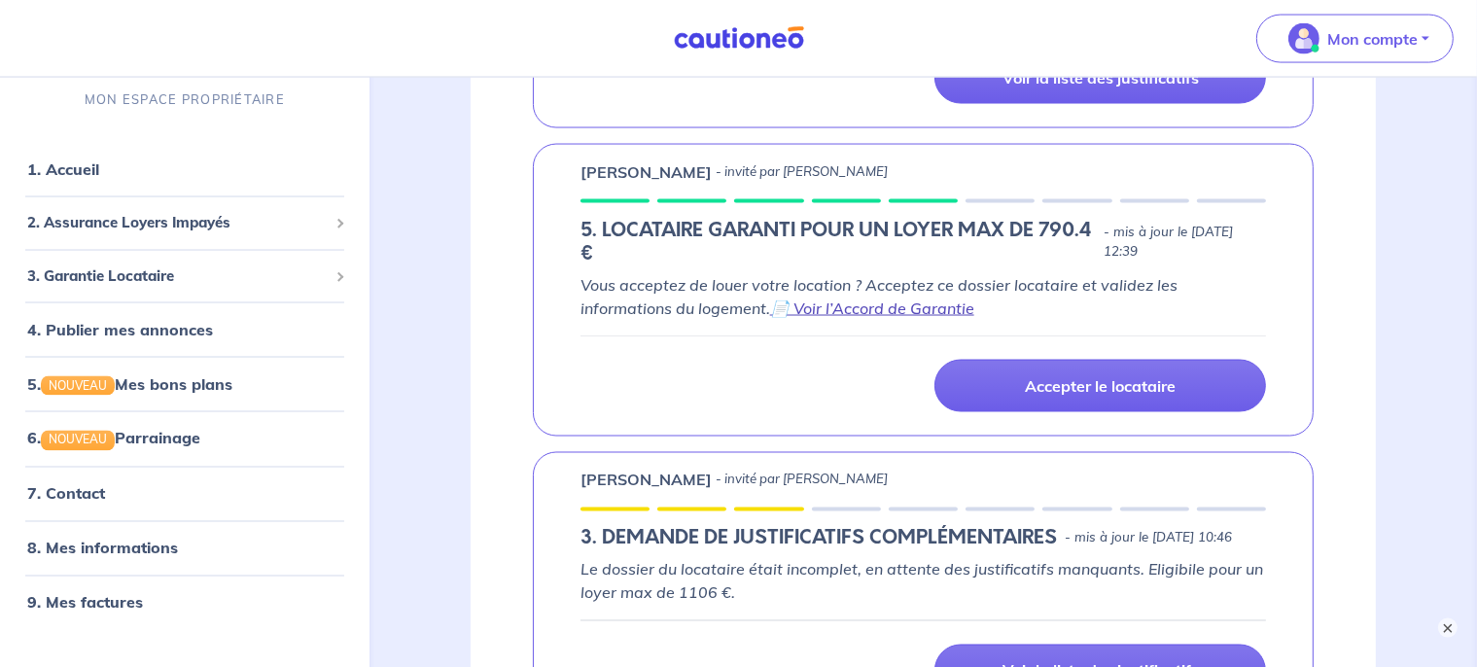
click at [866, 318] on link "📄 Voir l’Accord de Garantie" at bounding box center [872, 308] width 204 height 19
click at [1456, 624] on button "×" at bounding box center [1447, 628] width 23 height 23
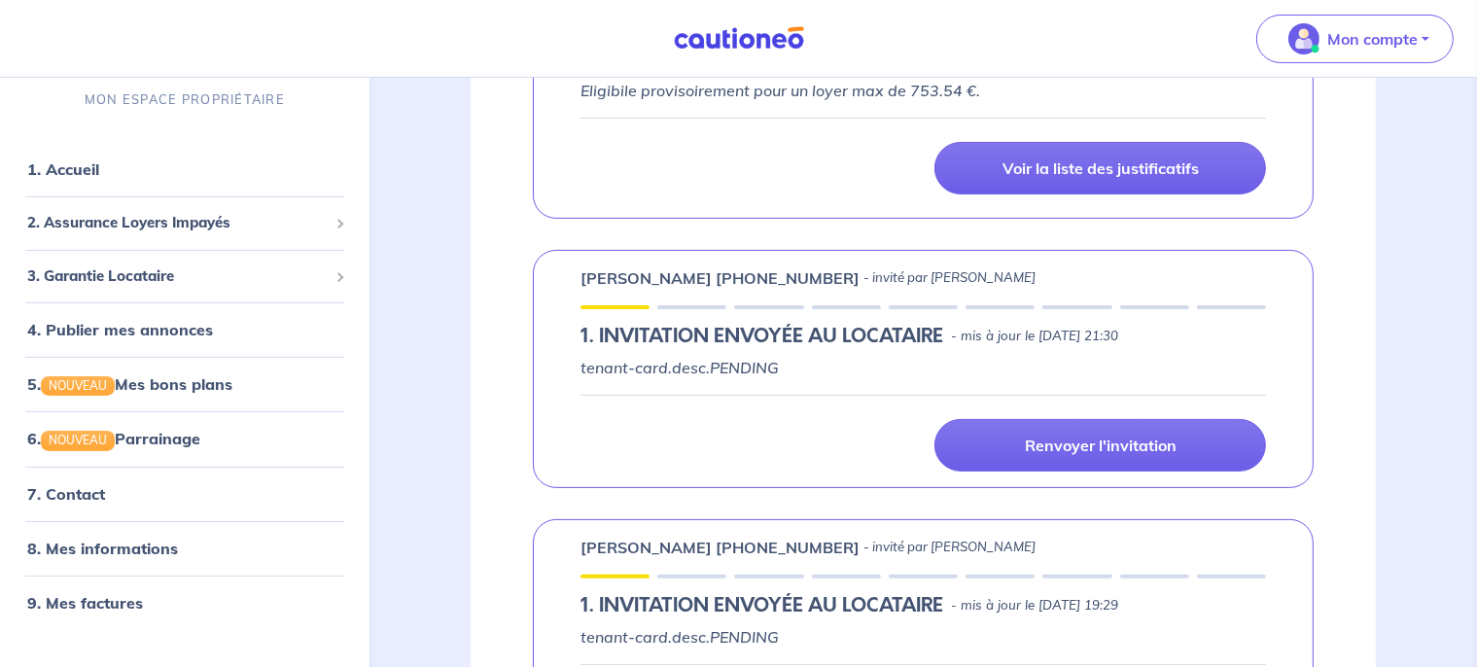
scroll to position [0, 0]
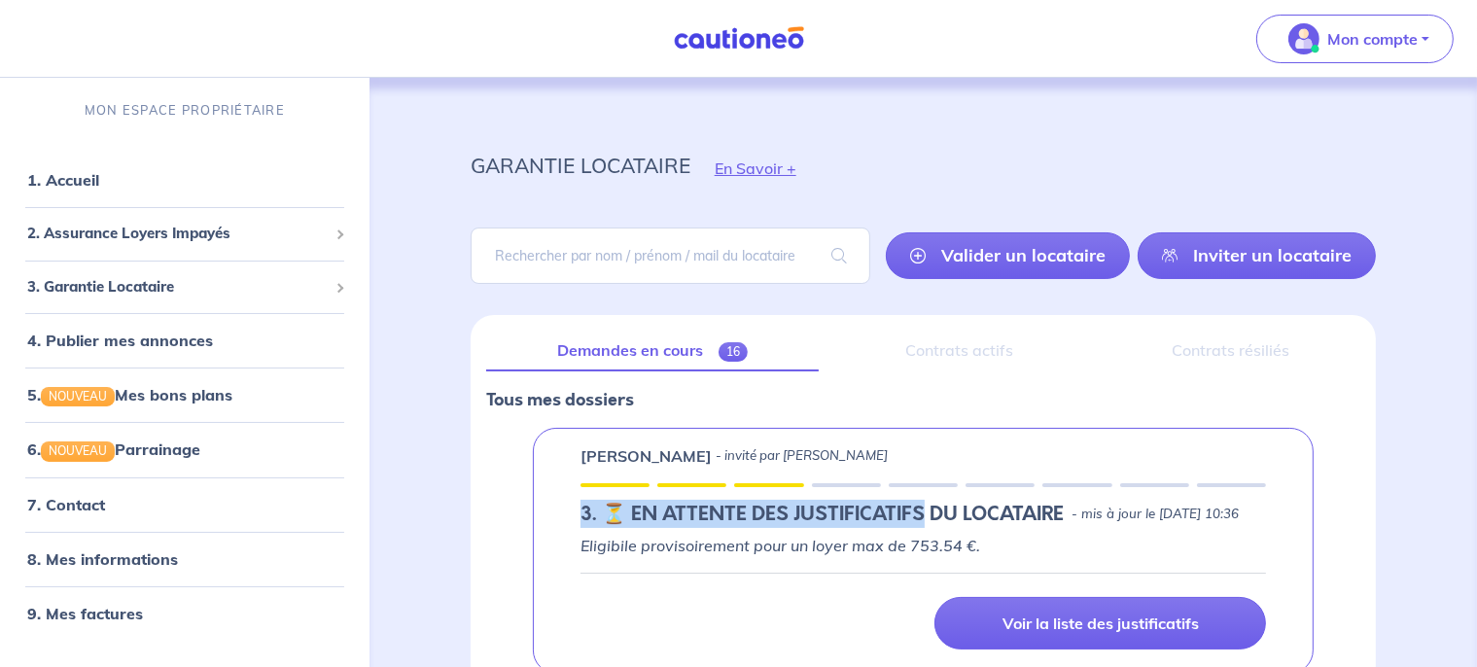
click at [699, 353] on link "Demandes en cours 16" at bounding box center [652, 351] width 333 height 41
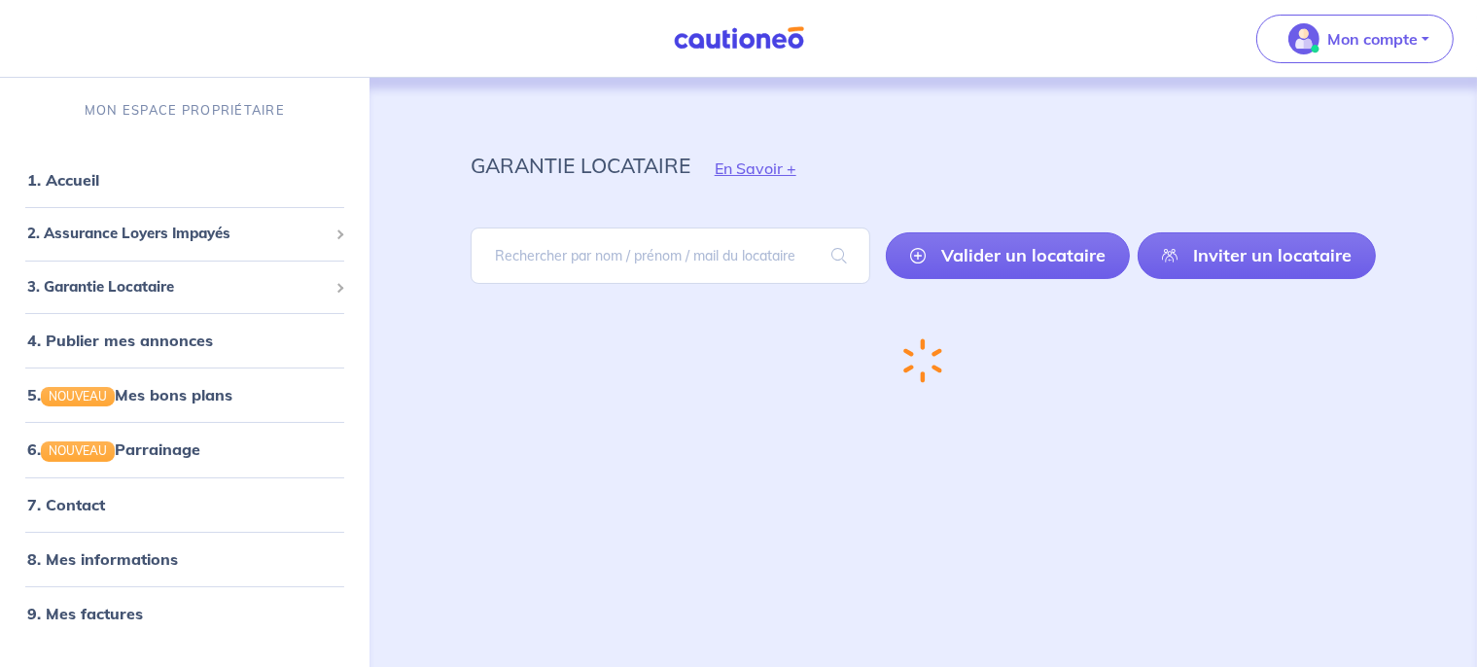
click at [699, 353] on div "Chargement..." at bounding box center [923, 361] width 999 height 76
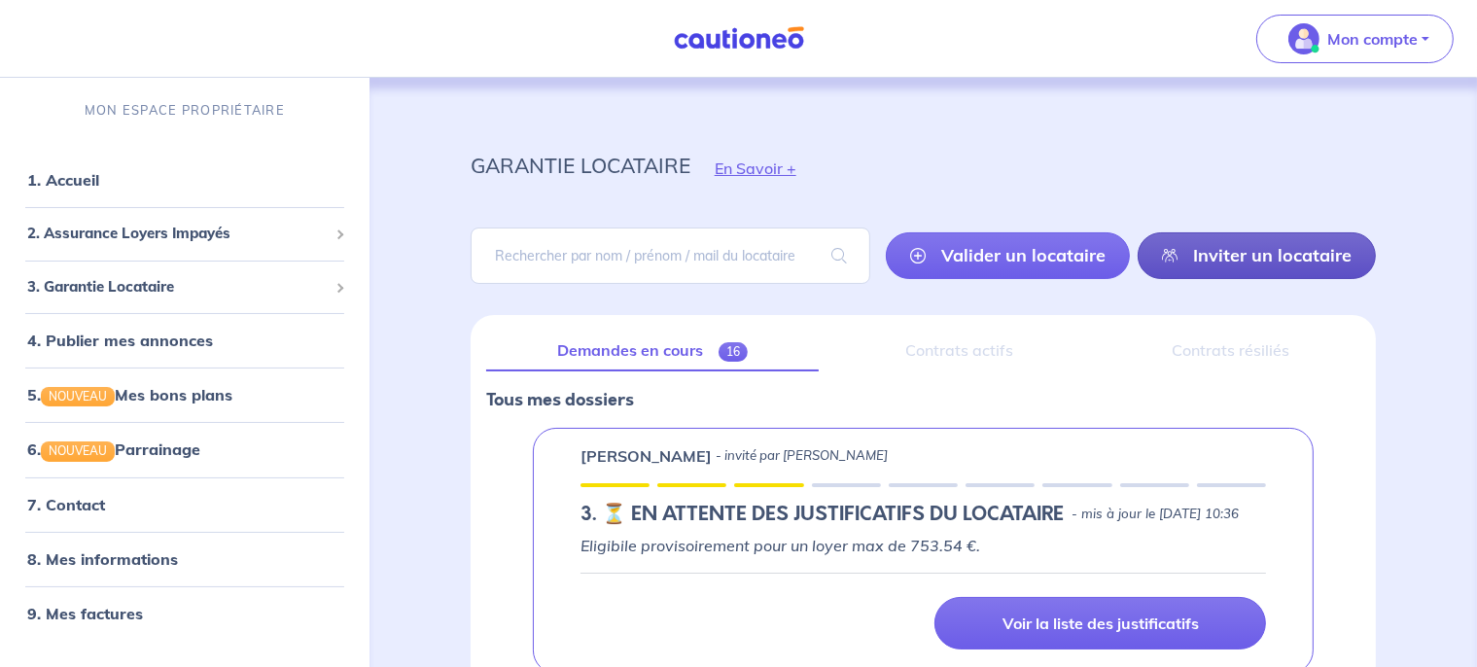
click at [1223, 266] on link "Inviter un locataire" at bounding box center [1257, 255] width 238 height 47
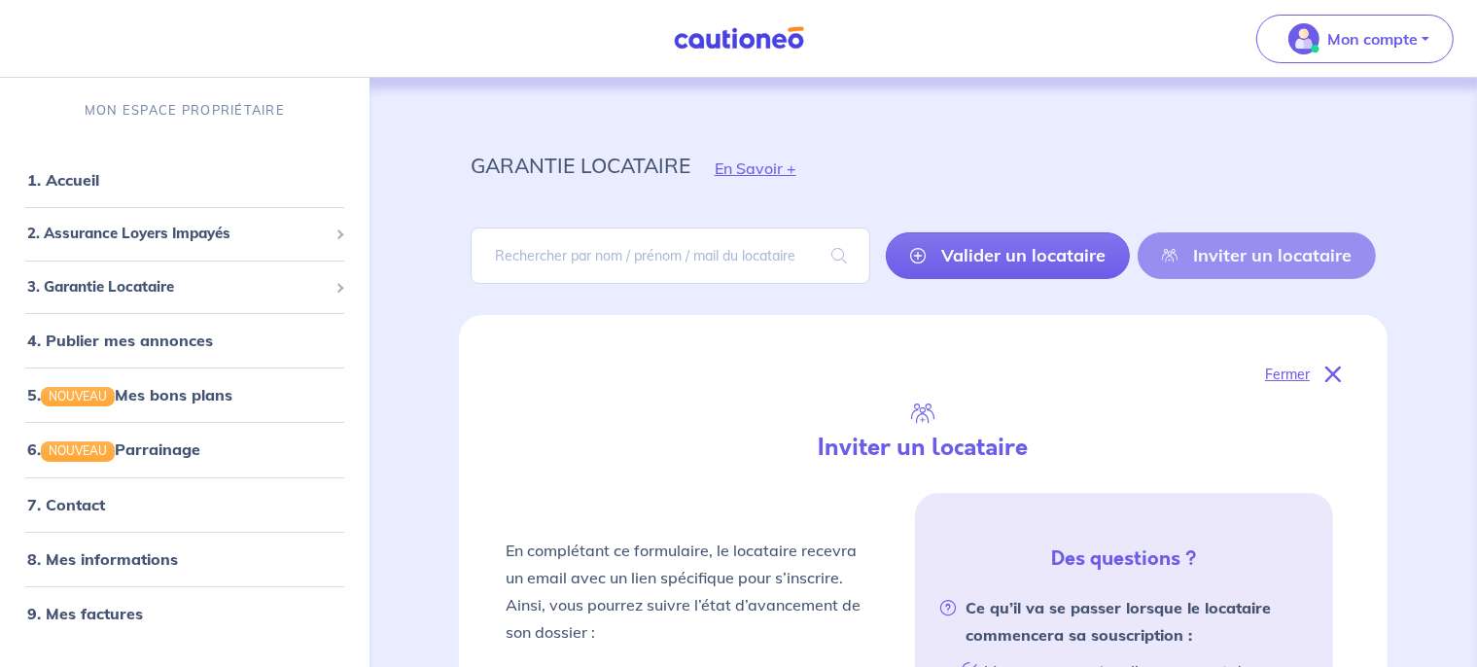
click at [1319, 371] on div "Fermer" at bounding box center [923, 374] width 835 height 25
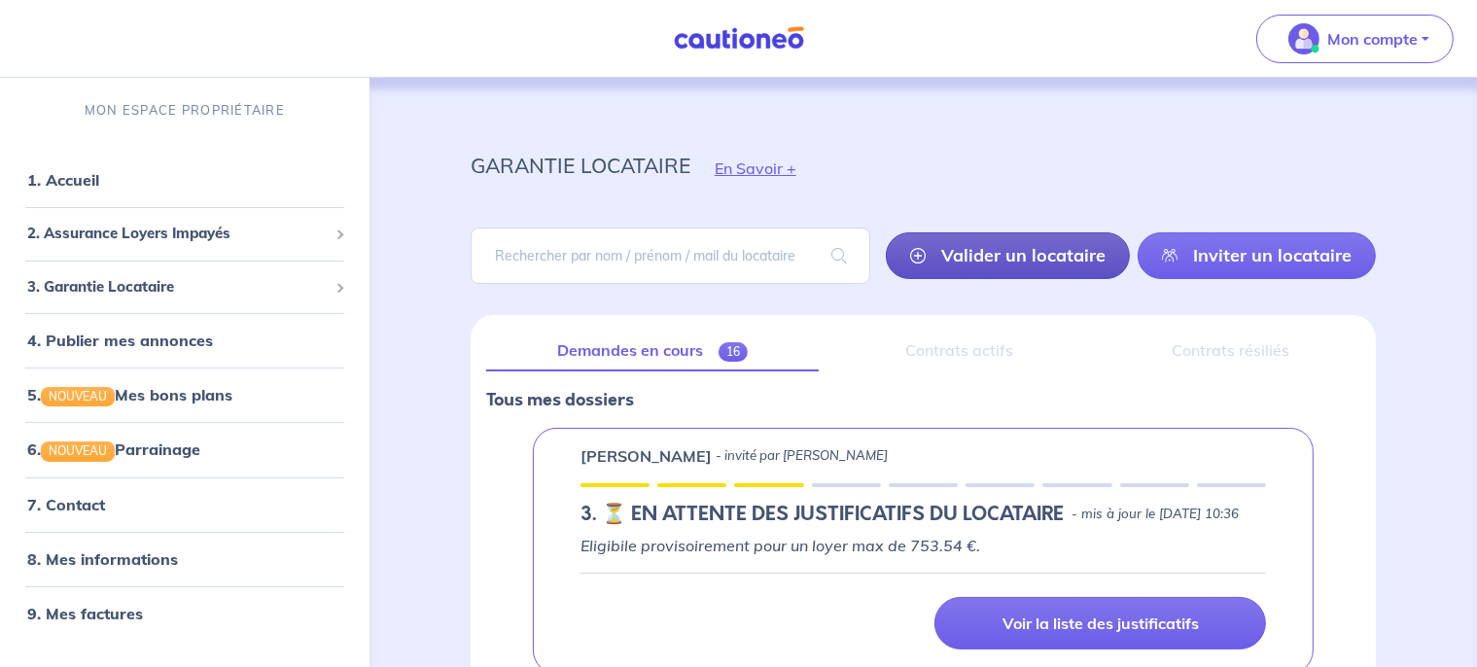
click at [1074, 251] on link "Valider un locataire" at bounding box center [1008, 255] width 244 height 47
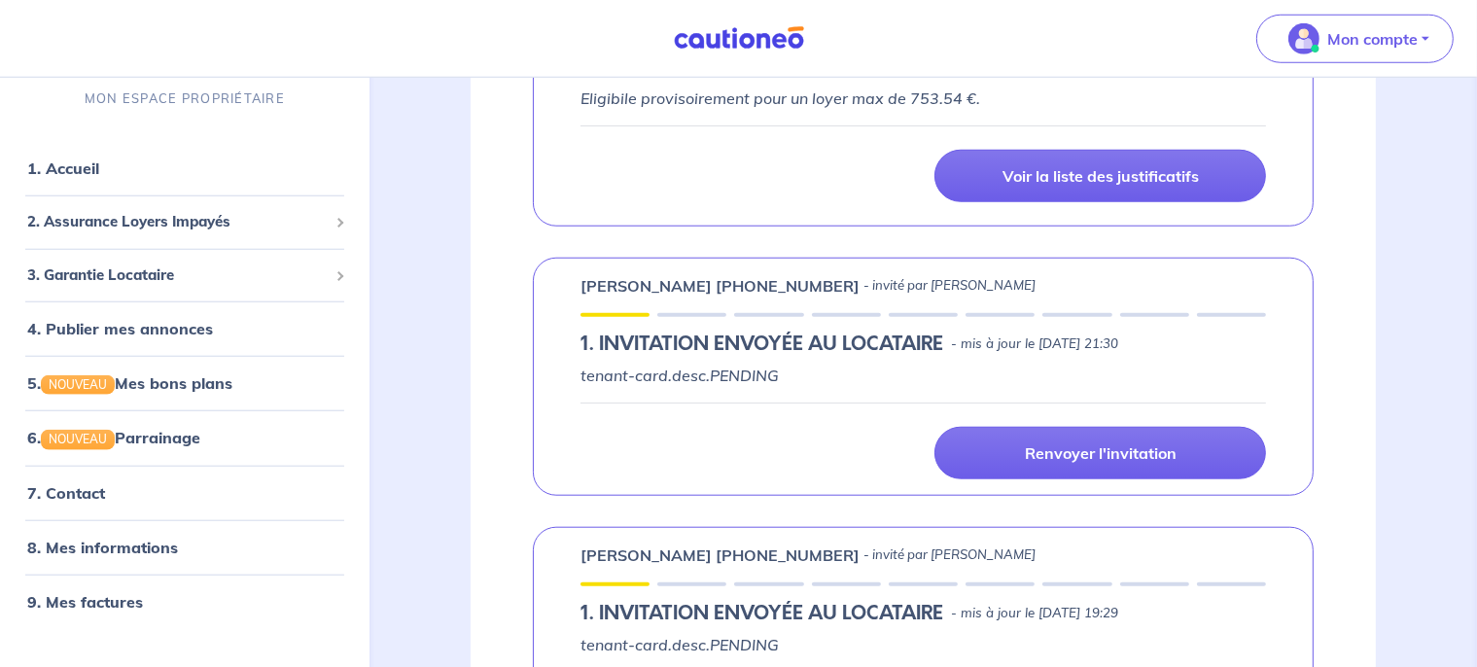
scroll to position [1726, 0]
